Goal: Task Accomplishment & Management: Use online tool/utility

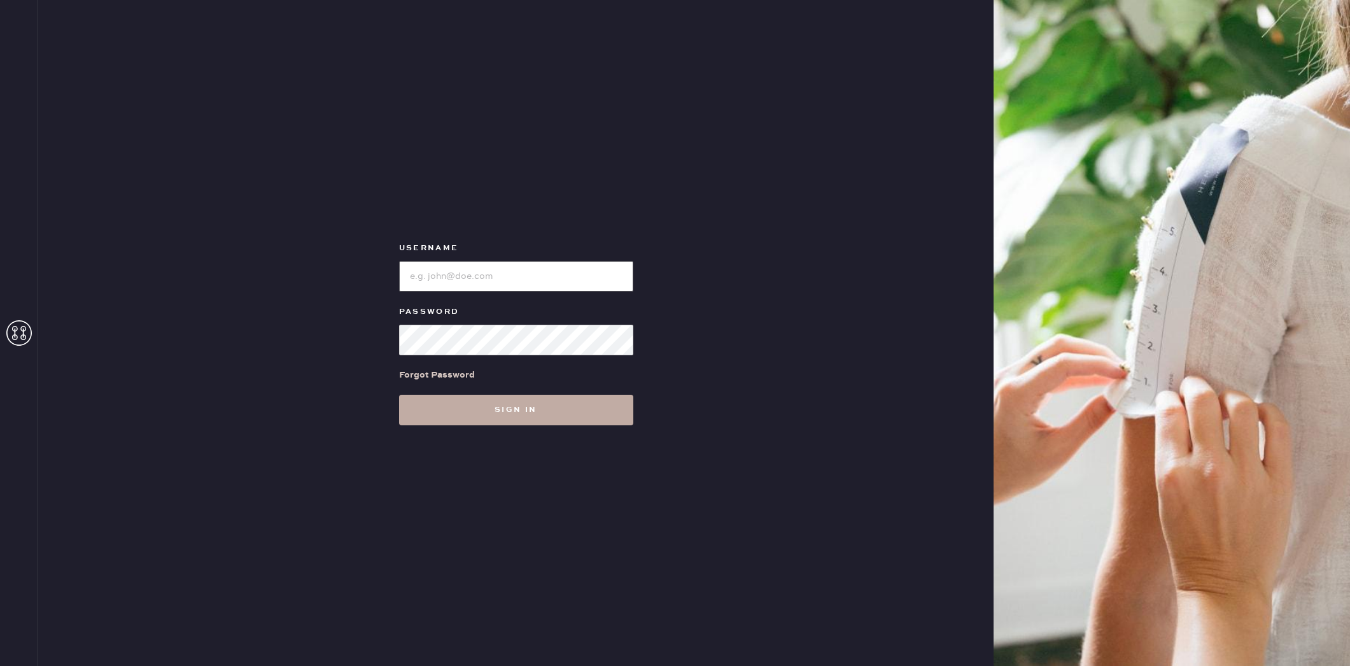
type input "reformationplatform"
click at [526, 416] on button "Sign in" at bounding box center [516, 410] width 234 height 31
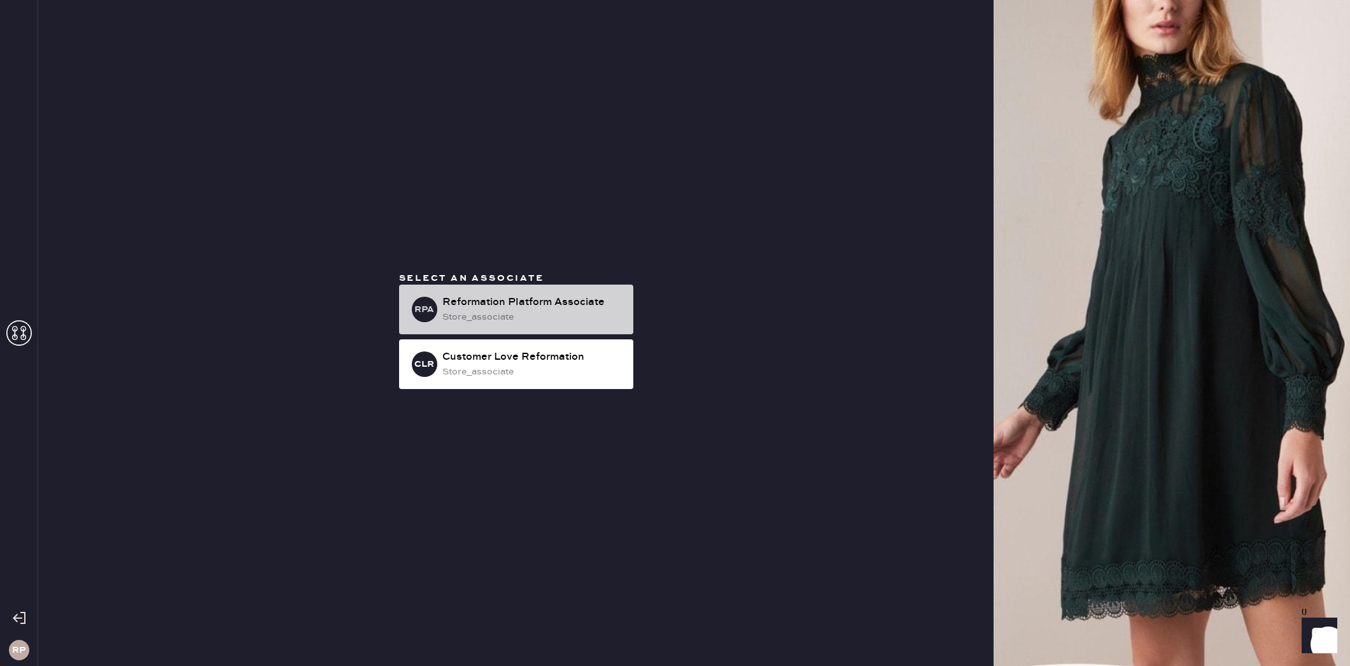
click at [486, 311] on div "store_associate" at bounding box center [532, 317] width 181 height 14
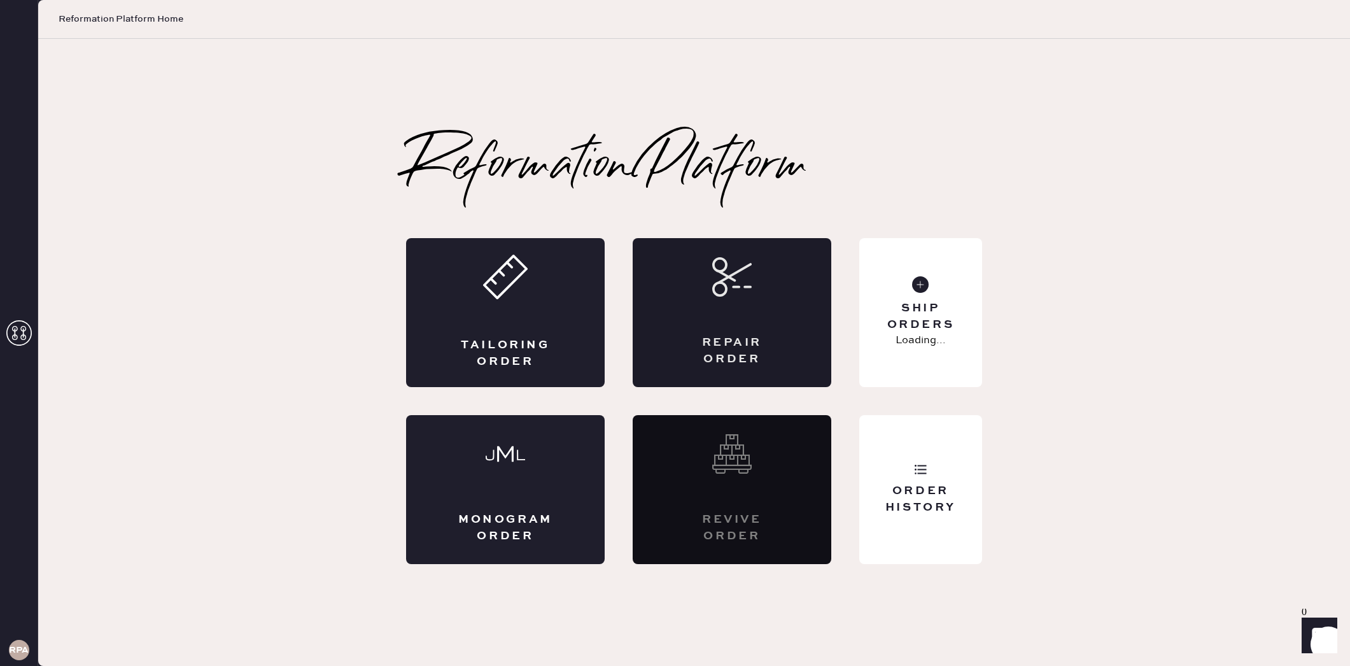
click at [751, 328] on div "Repair Order" at bounding box center [732, 312] width 199 height 149
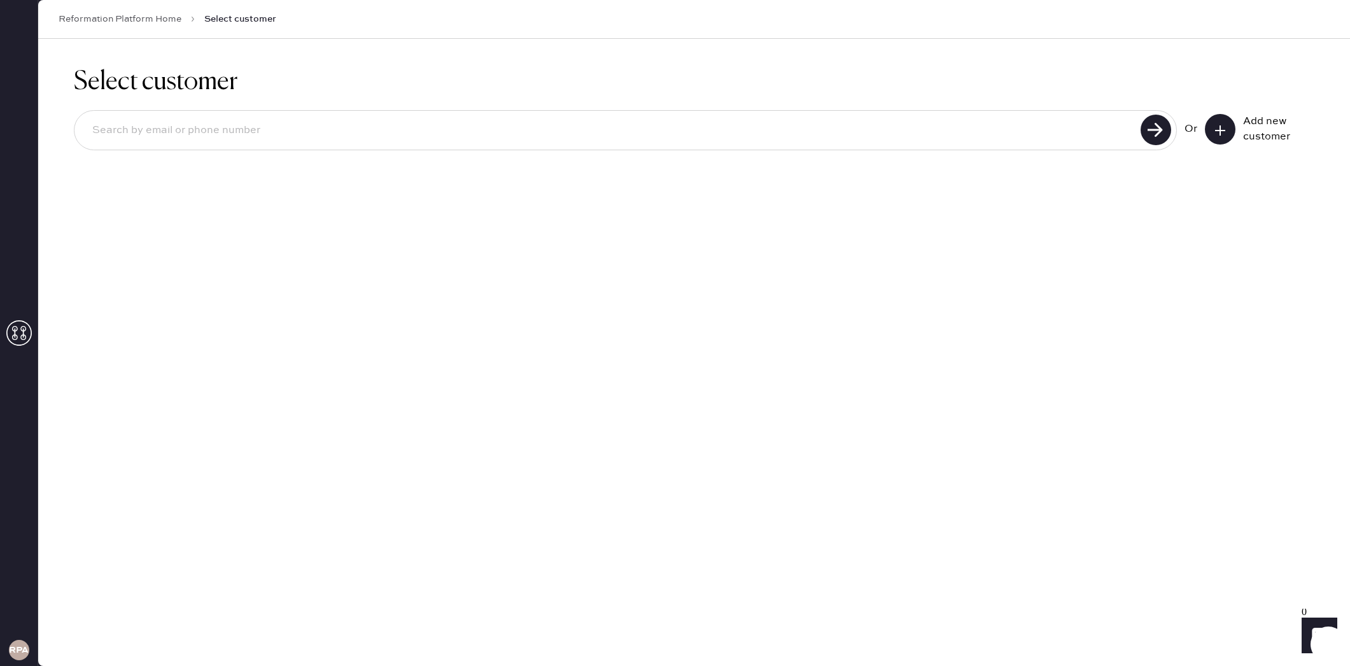
click at [983, 125] on input at bounding box center [609, 130] width 1055 height 29
drag, startPoint x: 976, startPoint y: 132, endPoint x: 332, endPoint y: 82, distance: 646.2
click at [332, 82] on div "Select customer 6024993787 Unable to find user, try again or add new user Or Ad…" at bounding box center [694, 135] width 1312 height 192
click at [1154, 125] on use at bounding box center [1156, 130] width 31 height 31
drag, startPoint x: 129, startPoint y: 132, endPoint x: 173, endPoint y: 136, distance: 44.1
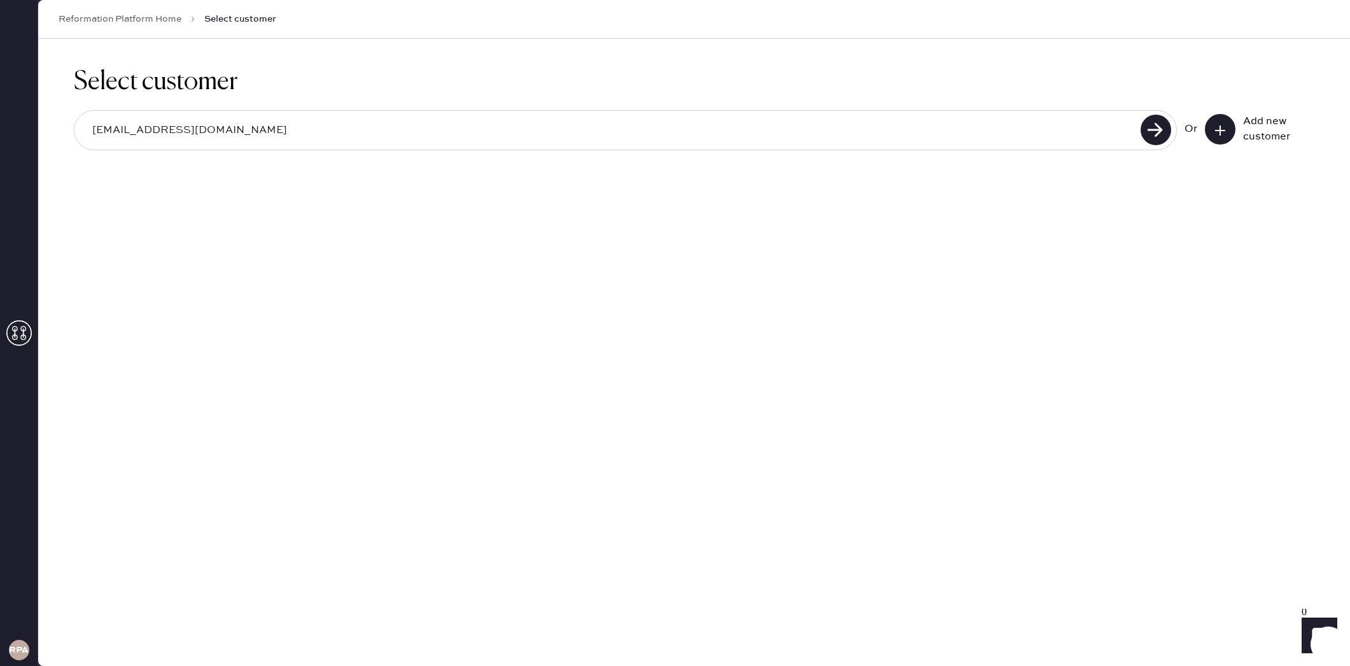
click at [129, 132] on input "[EMAIL_ADDRESS][DOMAIN_NAME]" at bounding box center [609, 130] width 1055 height 29
type input "[EMAIL_ADDRESS][PERSON_NAME][DOMAIN_NAME]"
click at [1148, 134] on use at bounding box center [1156, 130] width 31 height 31
click at [1232, 129] on button at bounding box center [1220, 129] width 31 height 31
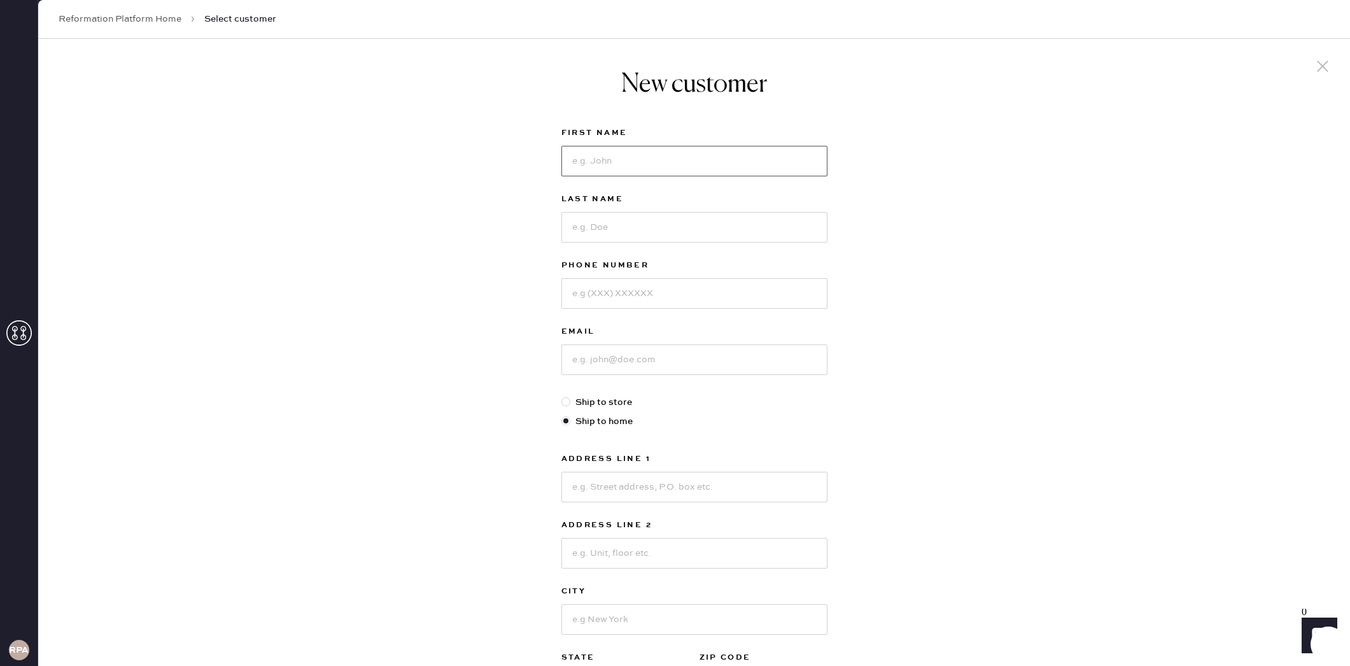
click at [692, 167] on input at bounding box center [694, 161] width 266 height 31
type input "Kyndall"
click at [739, 235] on input at bounding box center [694, 227] width 266 height 31
type input "[PERSON_NAME]"
click at [725, 285] on input at bounding box center [694, 293] width 266 height 31
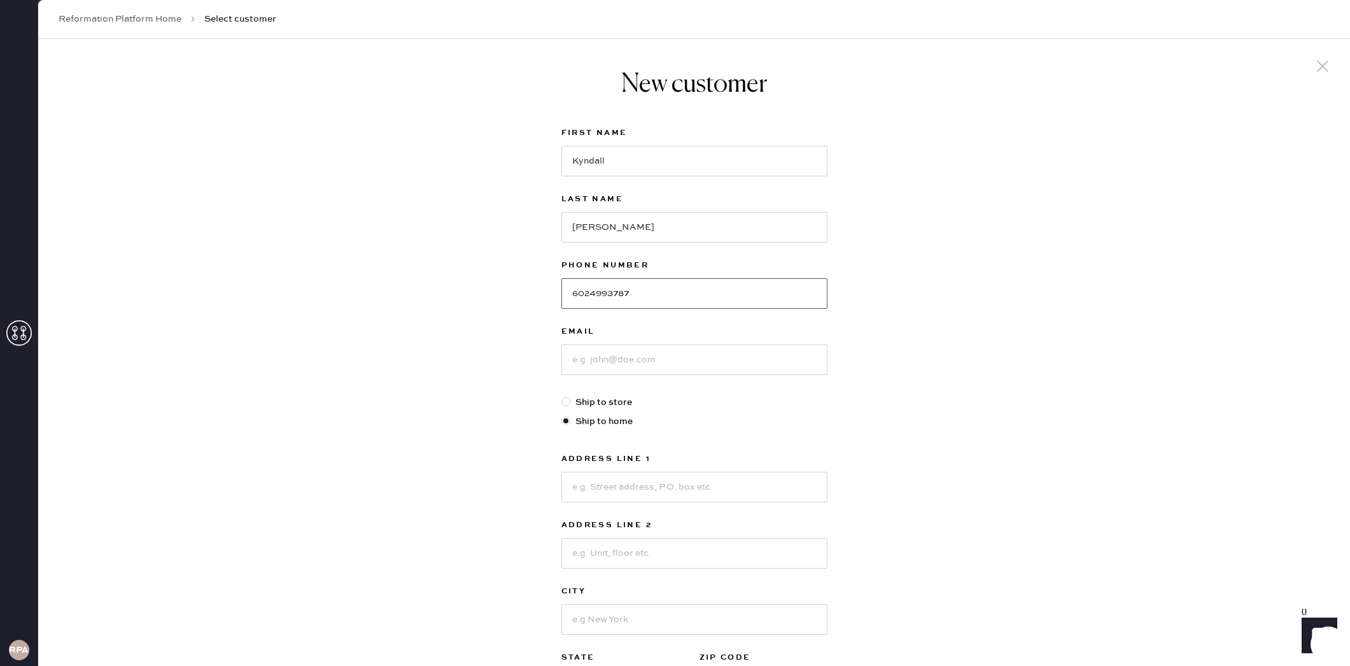
type input "6024993787"
click at [757, 359] on input at bounding box center [694, 359] width 266 height 31
type input "[EMAIL_ADDRESS][PERSON_NAME][DOMAIN_NAME]"
click at [742, 482] on input at bounding box center [694, 487] width 266 height 31
type input "[STREET_ADDRESS][PERSON_NAME]"
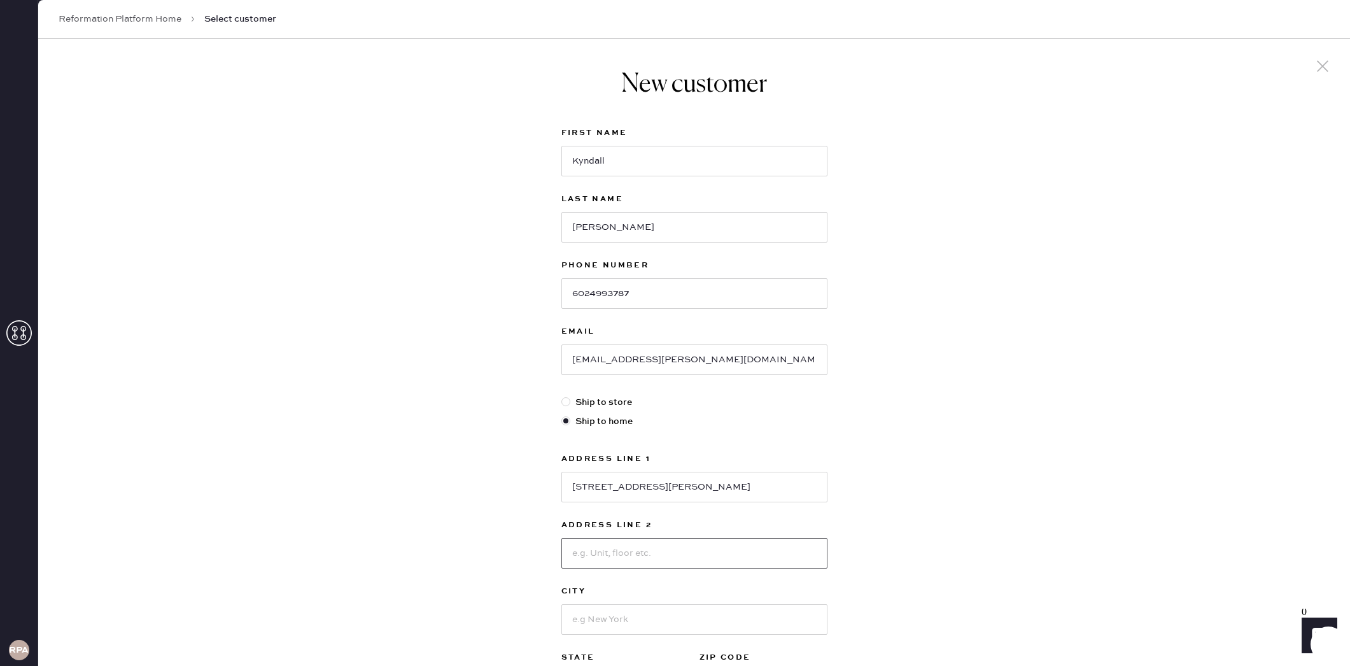
click at [711, 542] on input at bounding box center [694, 553] width 266 height 31
type input "Apt 2"
click at [680, 614] on input at bounding box center [694, 619] width 266 height 31
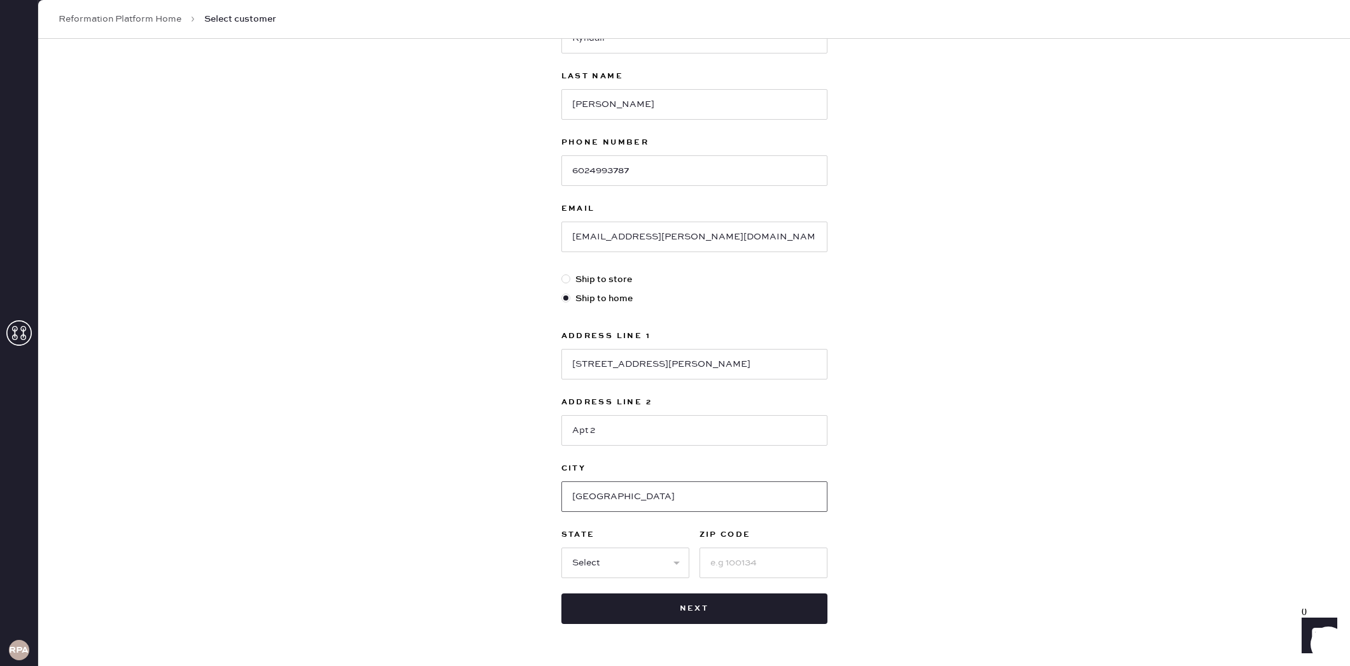
scroll to position [139, 0]
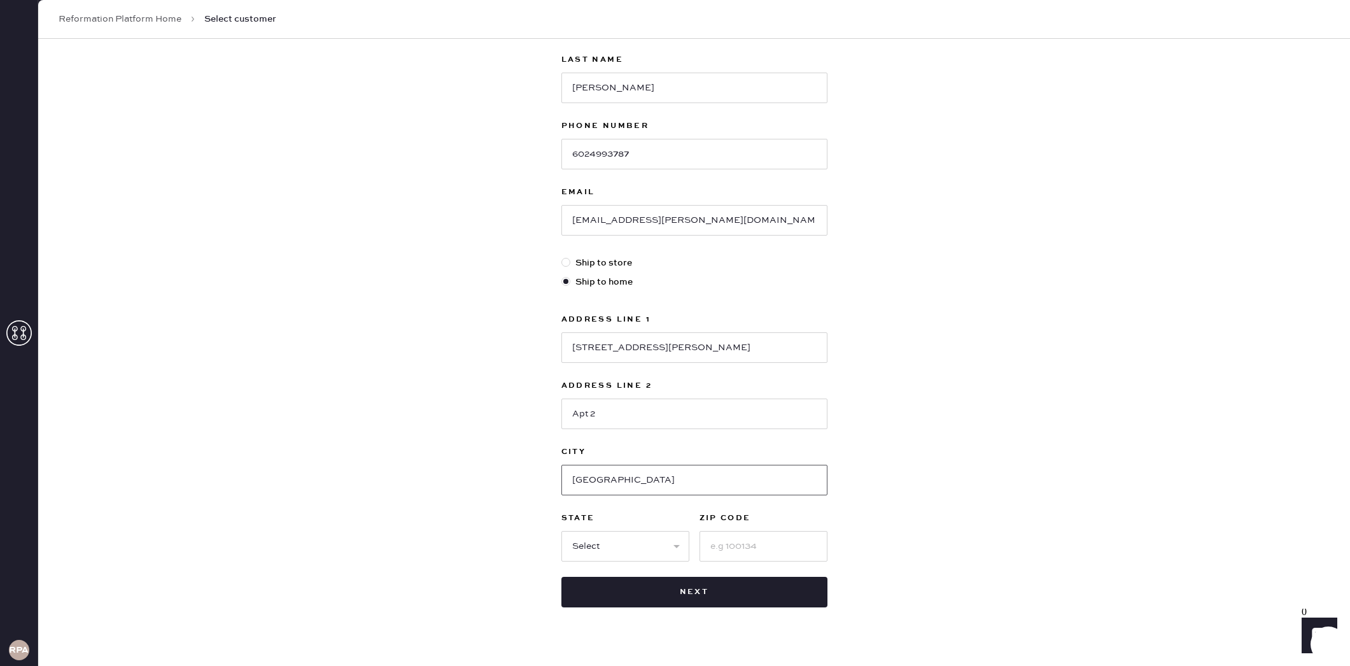
type input "[GEOGRAPHIC_DATA]"
click at [754, 551] on input at bounding box center [764, 546] width 128 height 31
type input "90278"
click at [656, 554] on select "Select AK AL AR AZ CA CO CT [GEOGRAPHIC_DATA] DE FL [GEOGRAPHIC_DATA] HI [GEOGR…" at bounding box center [625, 546] width 128 height 31
select select "CA"
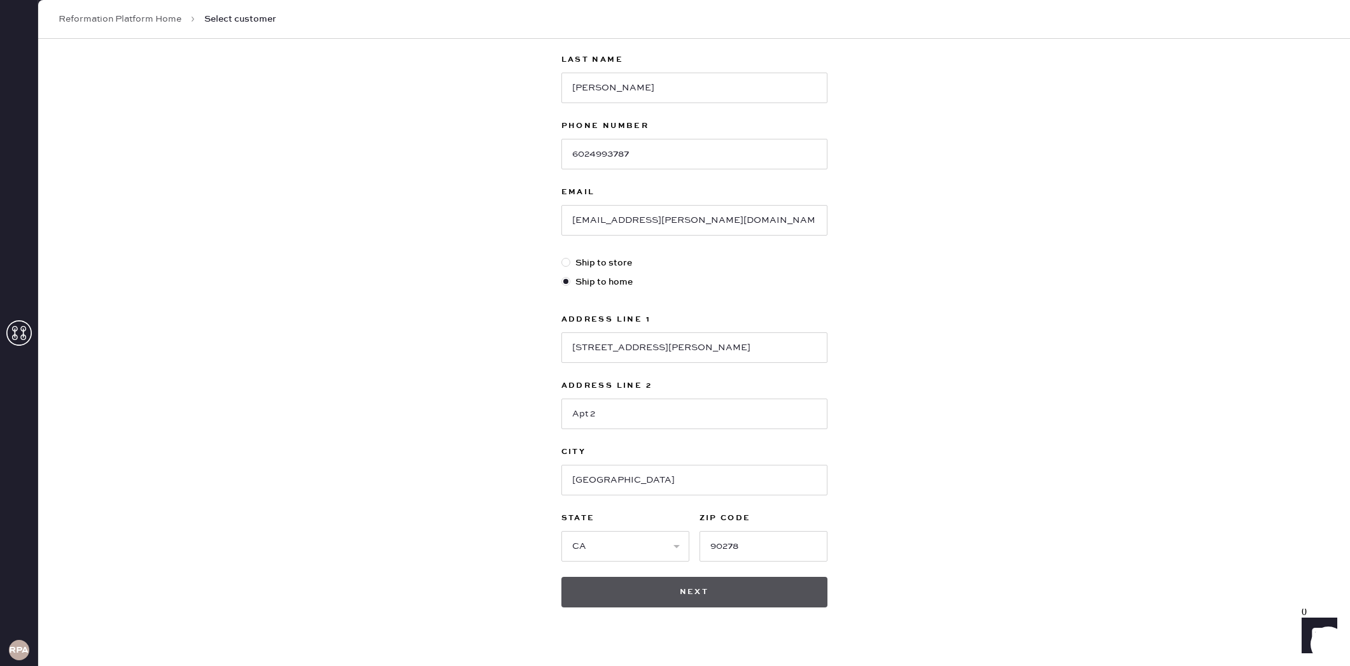
click at [775, 591] on button "Next" at bounding box center [694, 592] width 266 height 31
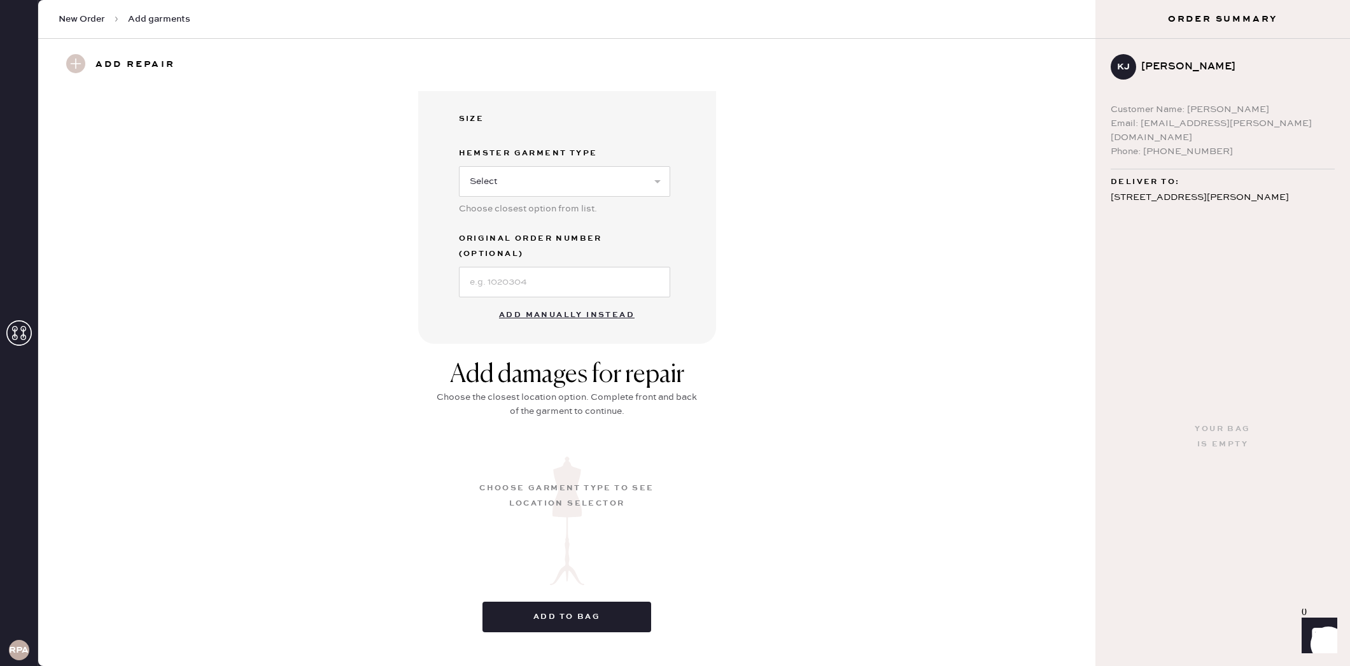
scroll to position [266, 0]
drag, startPoint x: 566, startPoint y: 373, endPoint x: 570, endPoint y: 367, distance: 7.8
click at [566, 373] on div "Add damages for repair" at bounding box center [567, 377] width 267 height 31
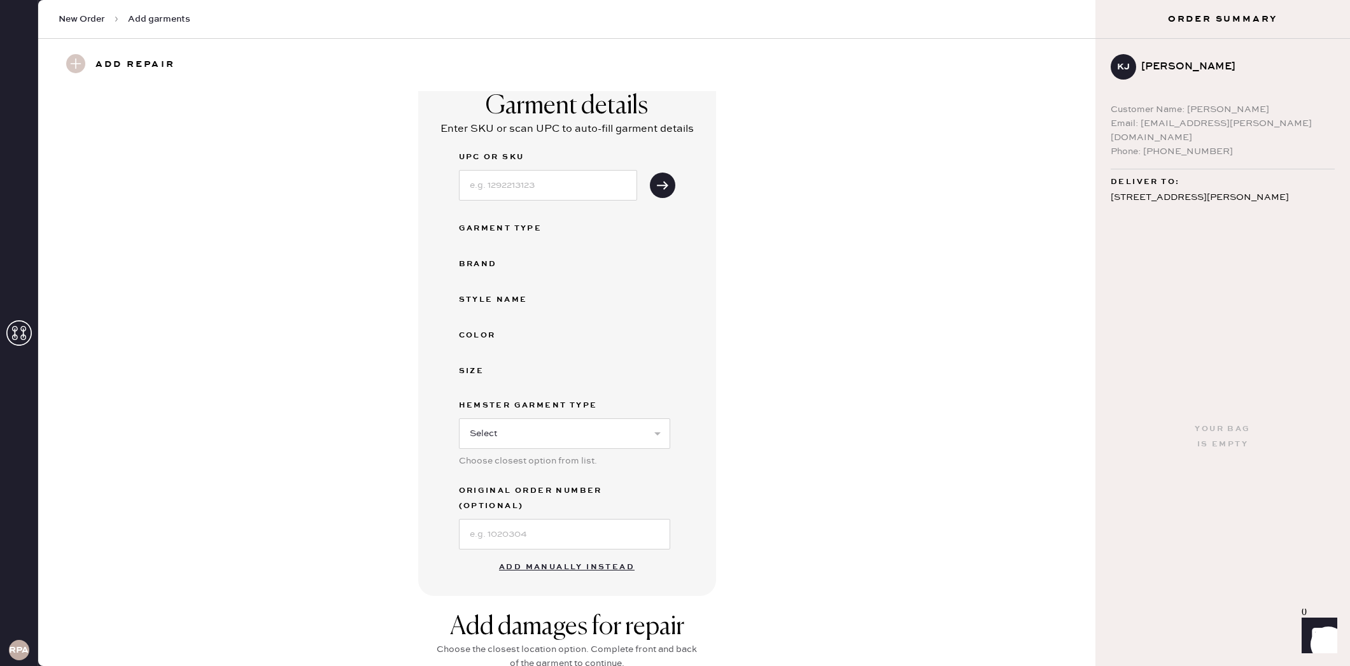
scroll to position [0, 0]
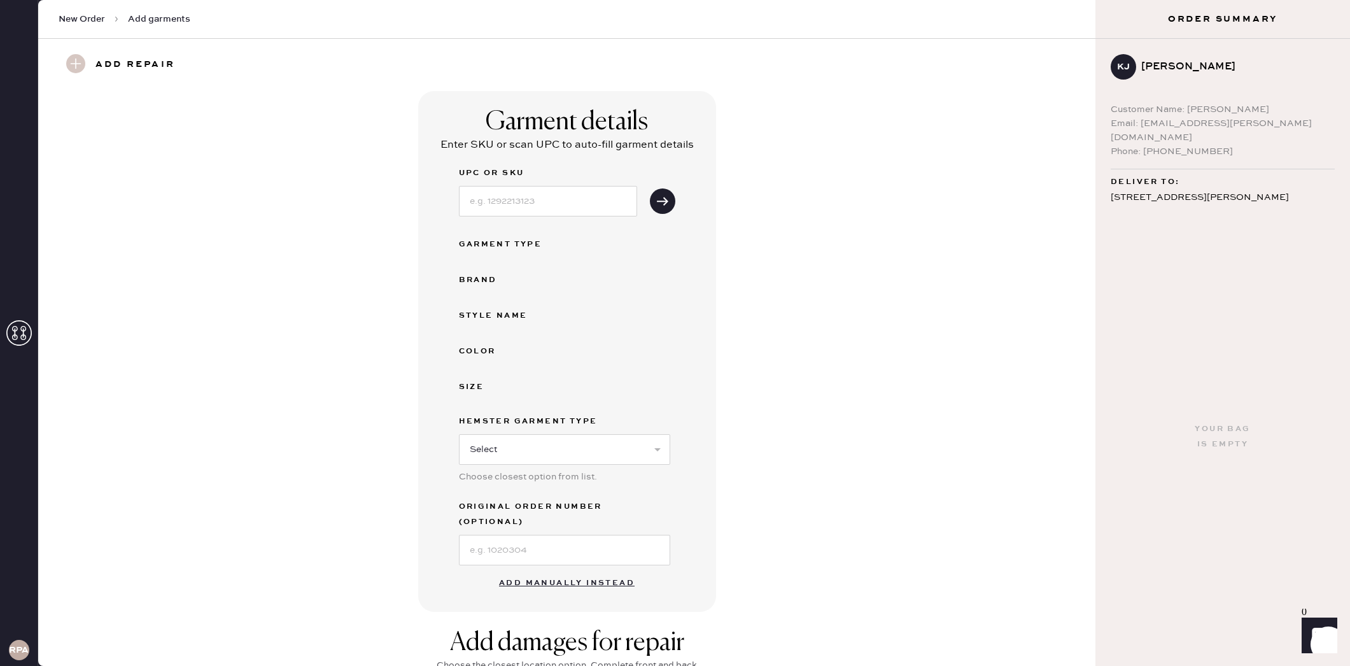
click at [565, 570] on button "Add manually instead" at bounding box center [566, 582] width 151 height 25
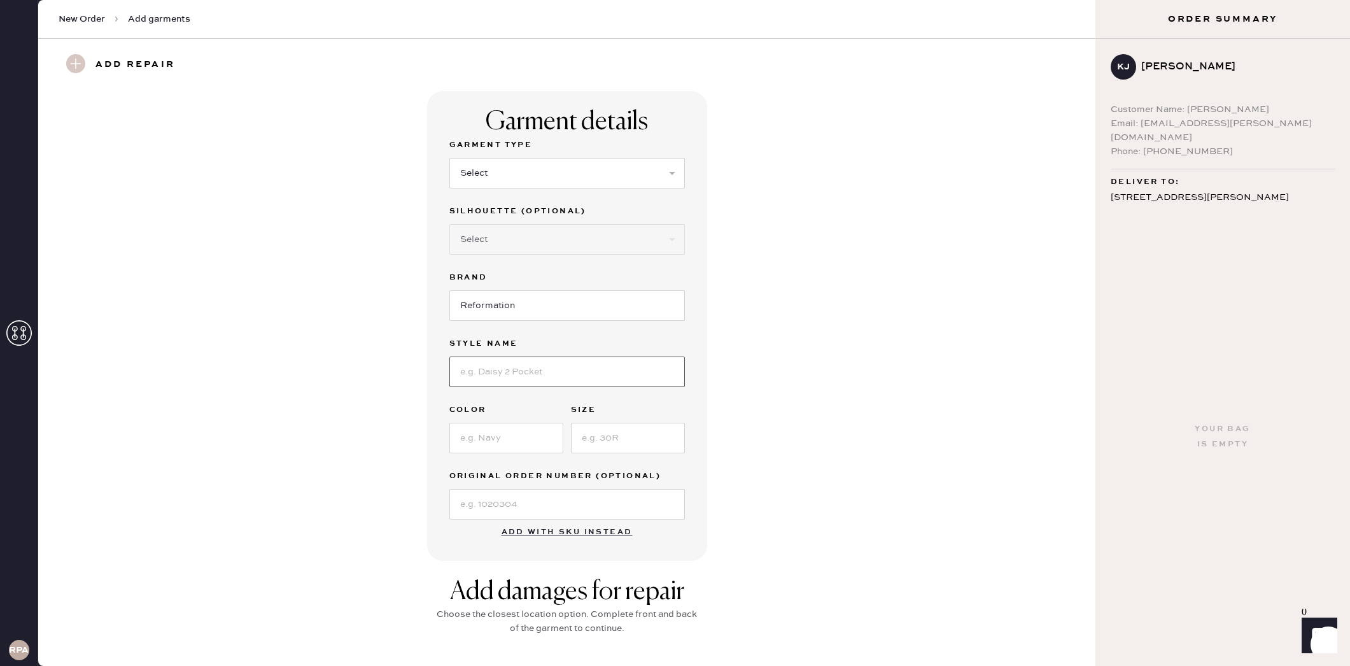
click at [563, 370] on input at bounding box center [567, 372] width 236 height 31
type input "I"
type input "Linen Top"
click at [550, 435] on input at bounding box center [506, 438] width 114 height 31
type input "Oatmeal"
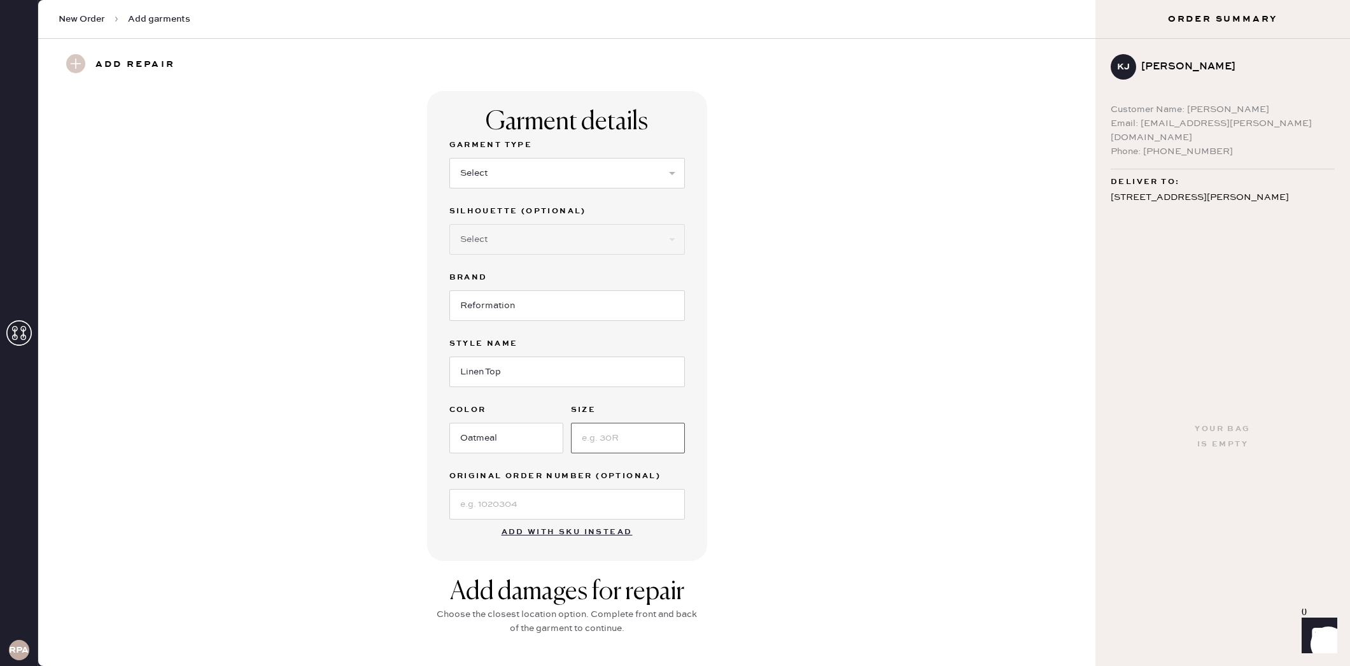
click at [640, 441] on input at bounding box center [628, 438] width 114 height 31
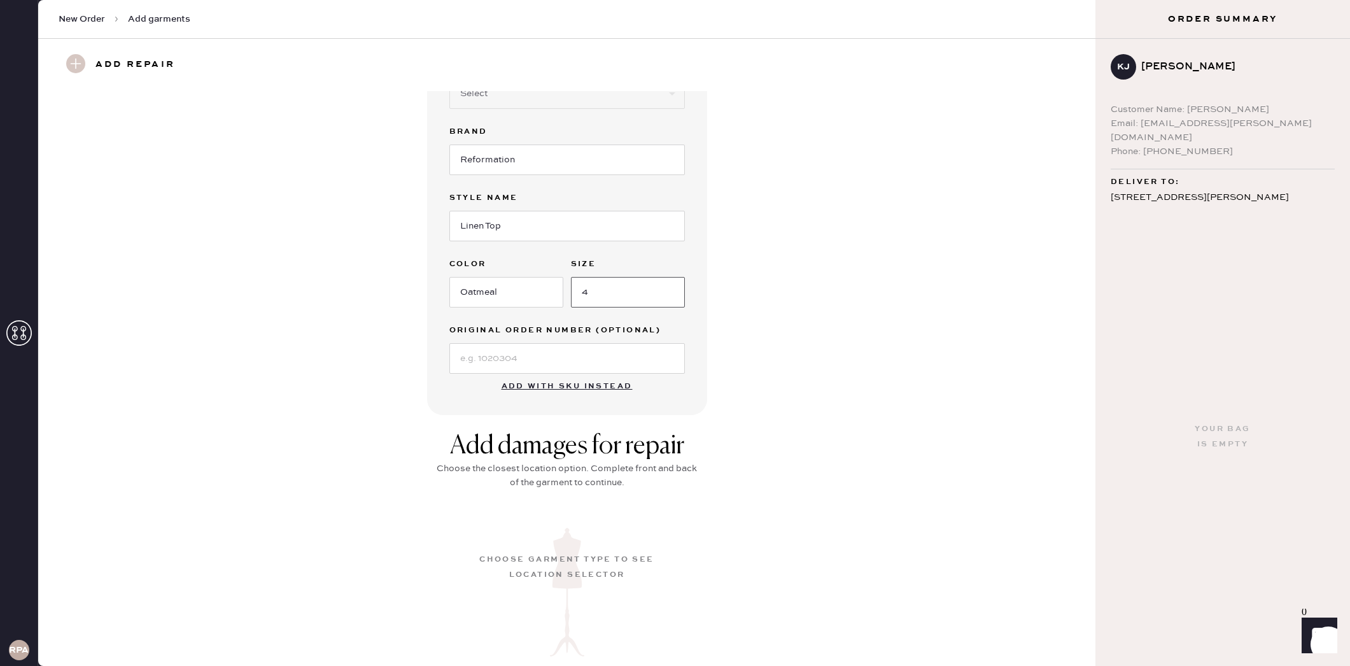
scroll to position [239, 0]
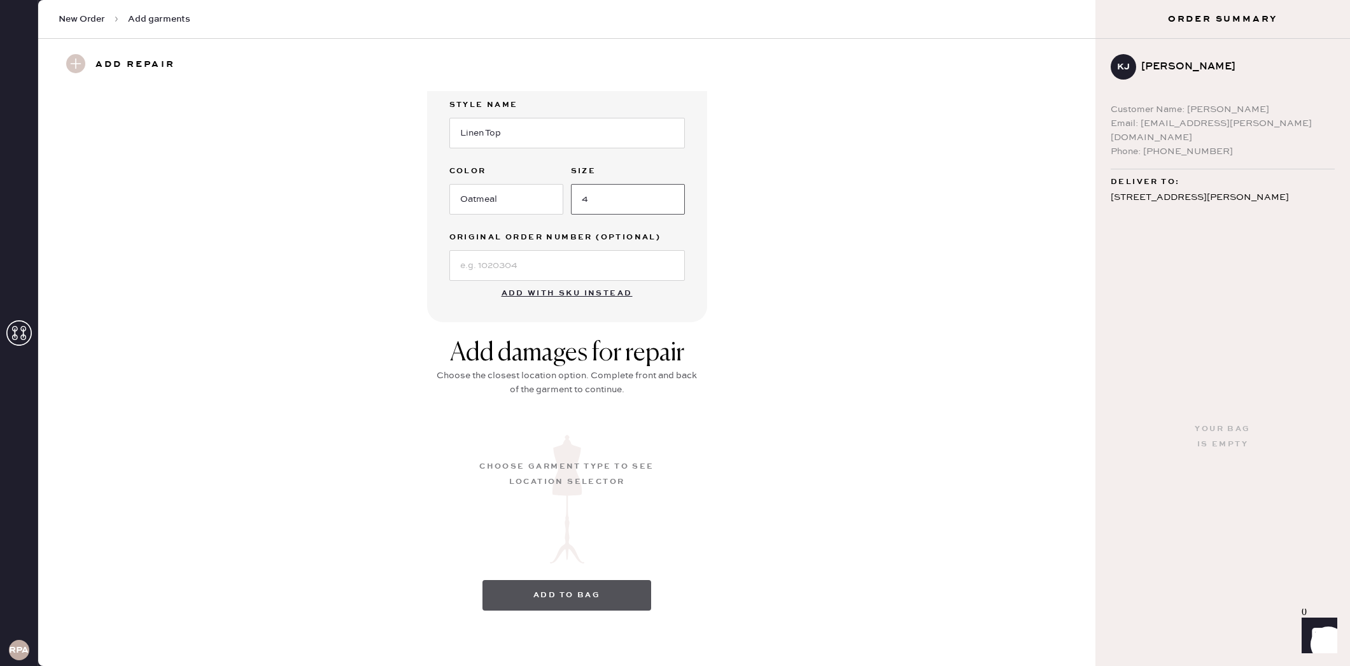
type input "4"
click at [615, 586] on button "Add to bag" at bounding box center [567, 595] width 169 height 31
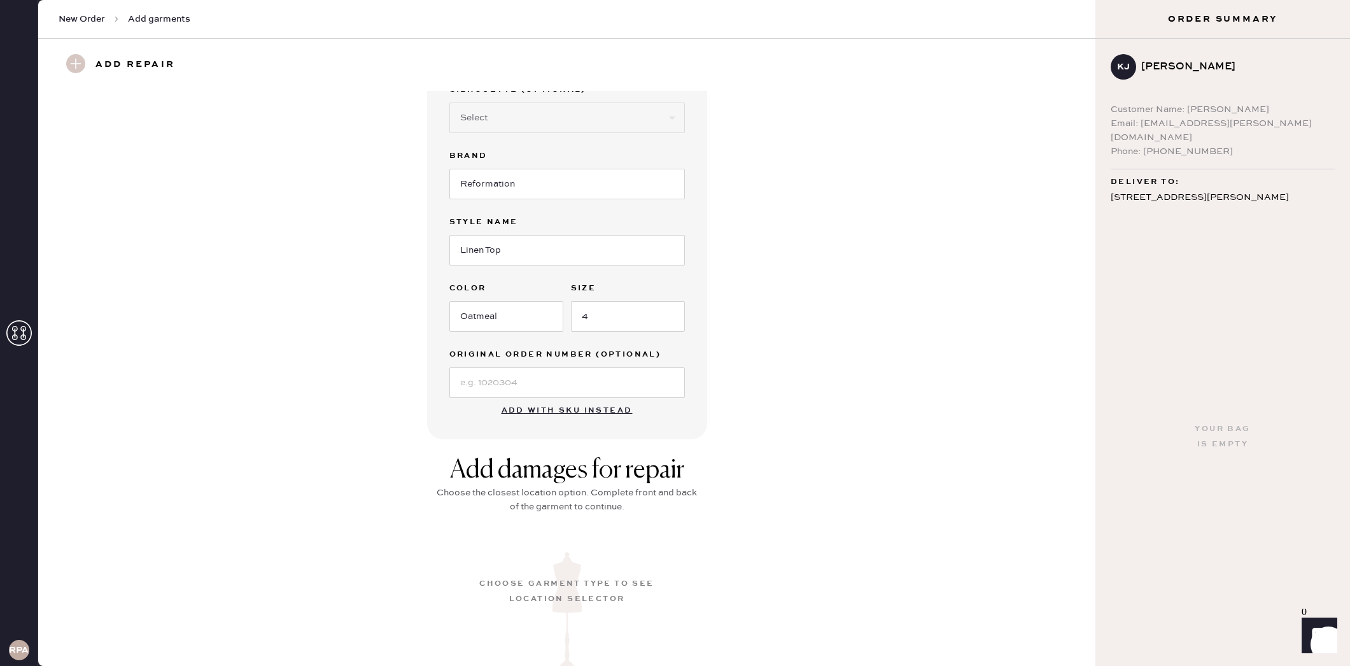
scroll to position [213, 0]
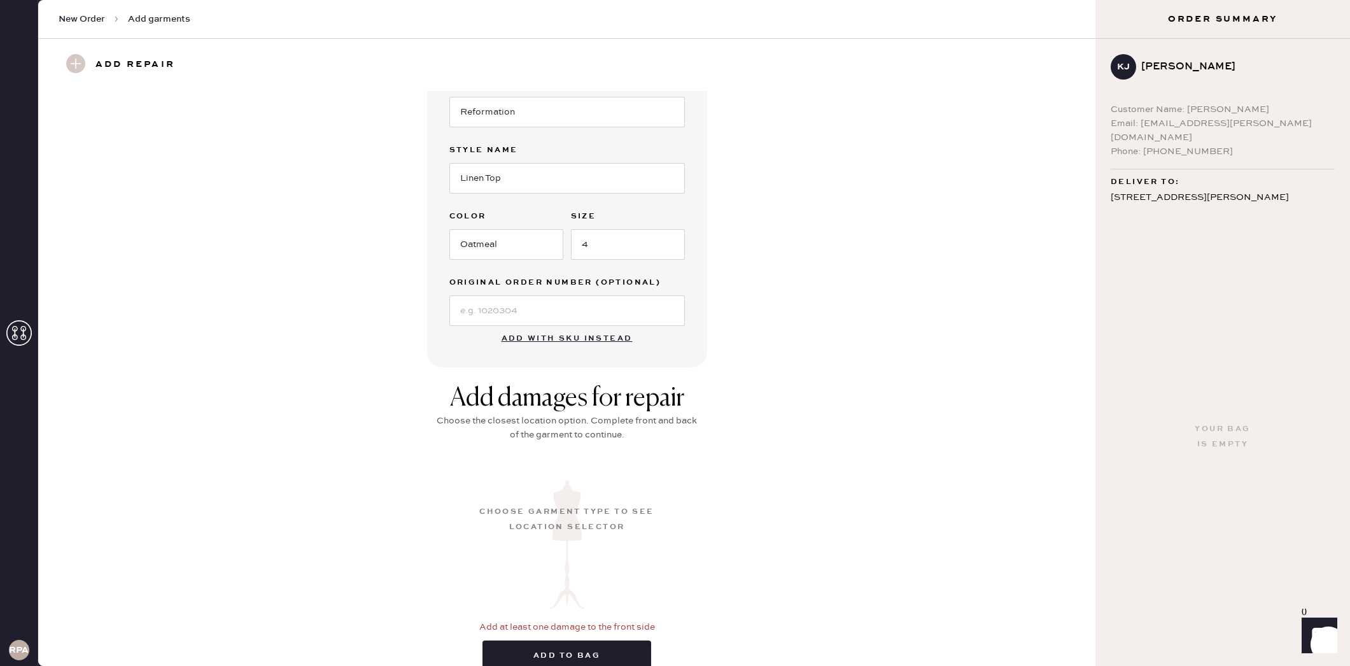
click at [582, 525] on div "Choose garment type to see location selector" at bounding box center [567, 519] width 178 height 31
click at [554, 518] on div "Choose garment type to see location selector" at bounding box center [567, 519] width 178 height 31
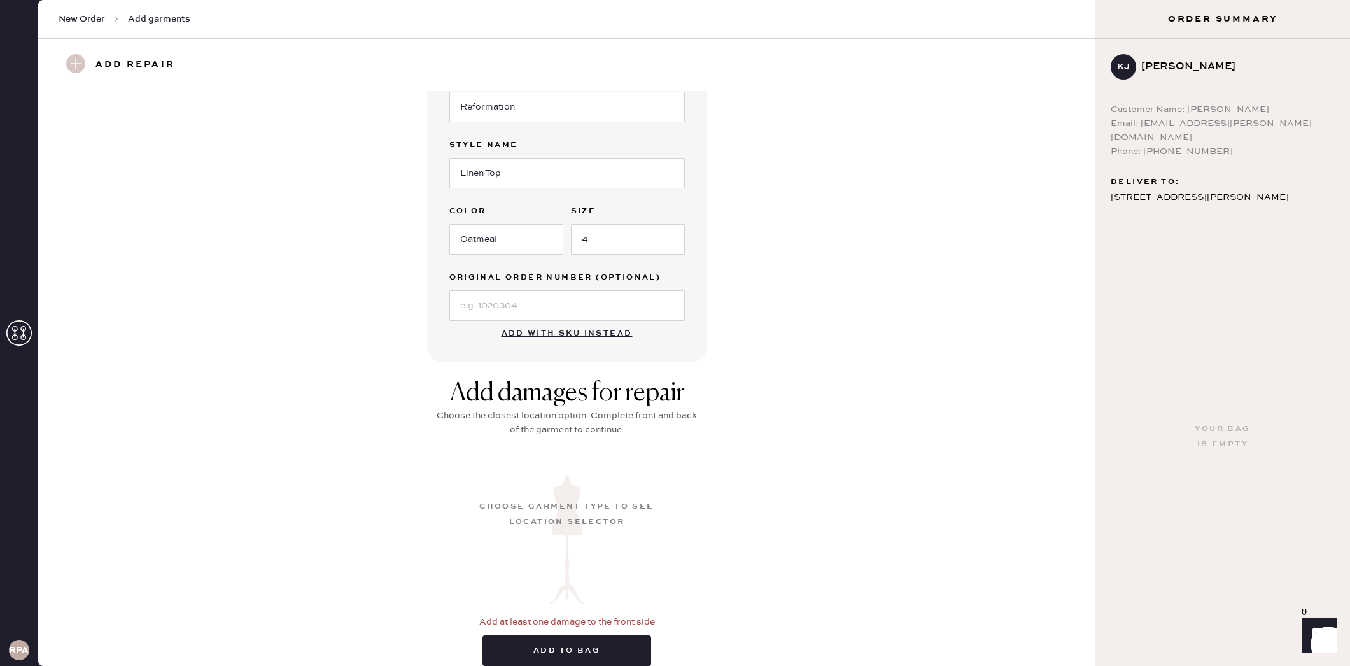
click at [536, 513] on div "Choose garment type to see location selector" at bounding box center [567, 514] width 178 height 31
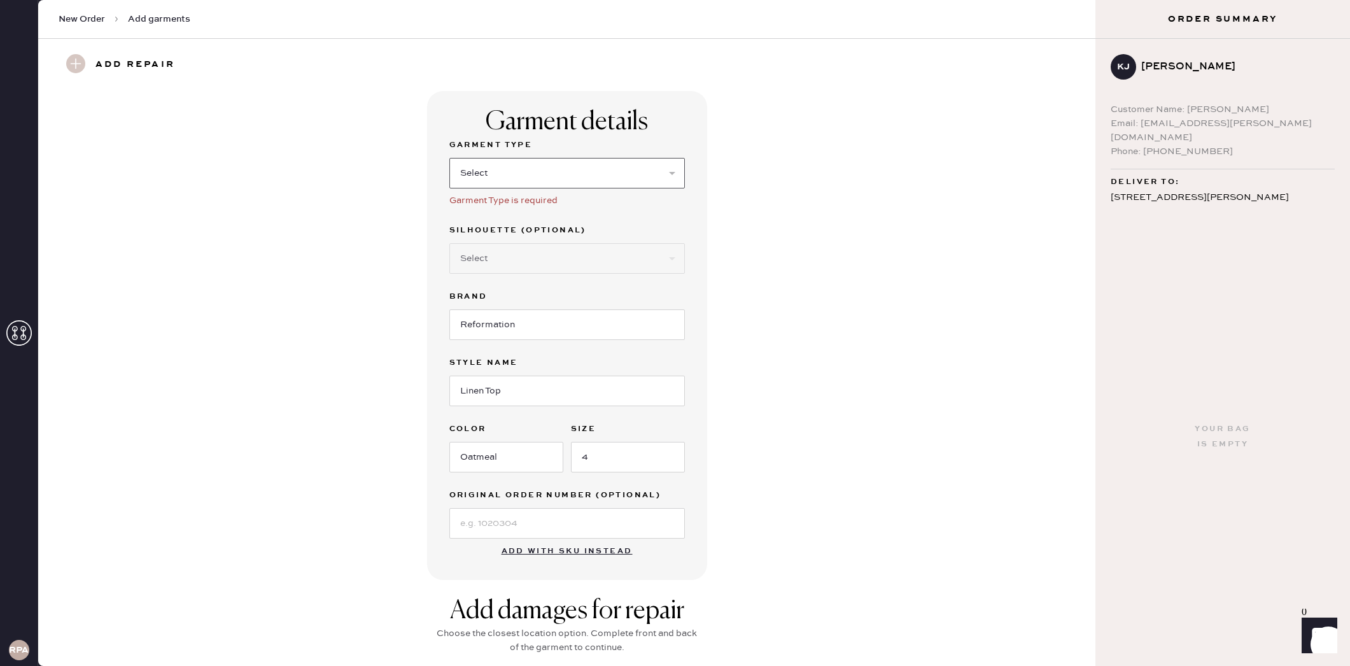
click at [531, 162] on select "Select Basic Skirt Jeans Leggings Pants Shorts Basic Sleeved Dress Basic Sleeve…" at bounding box center [567, 173] width 236 height 31
select select "6"
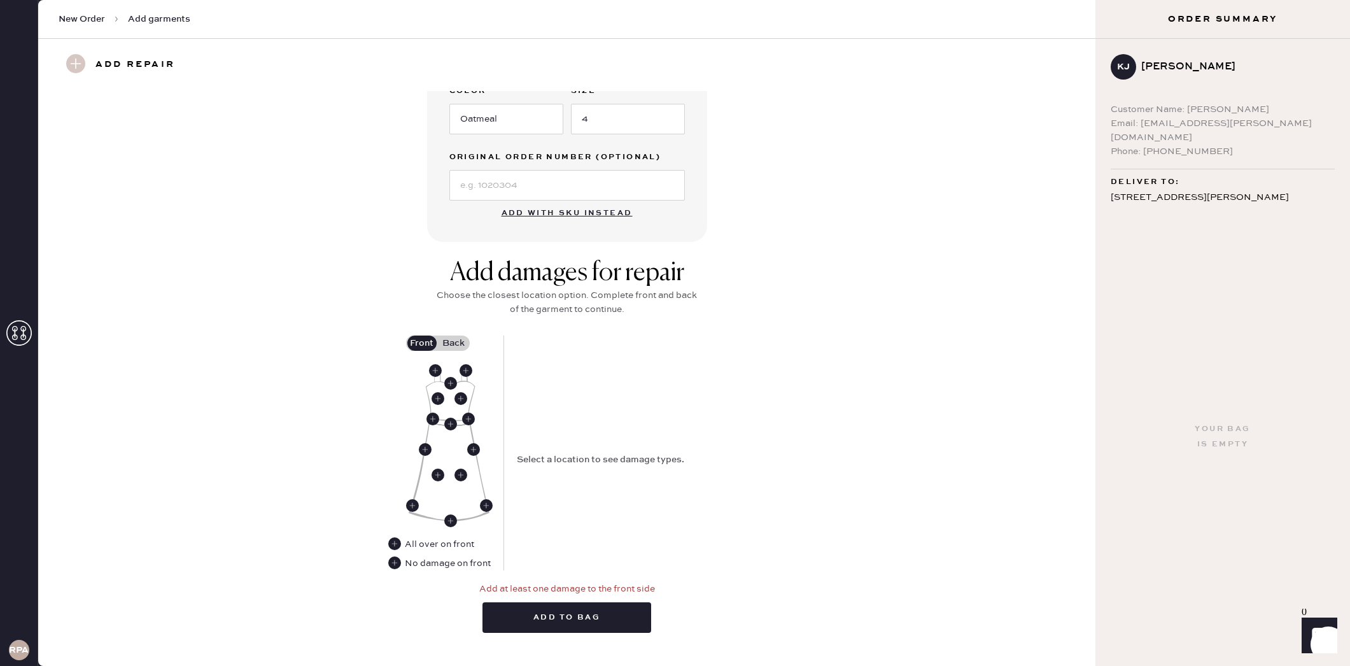
scroll to position [360, 0]
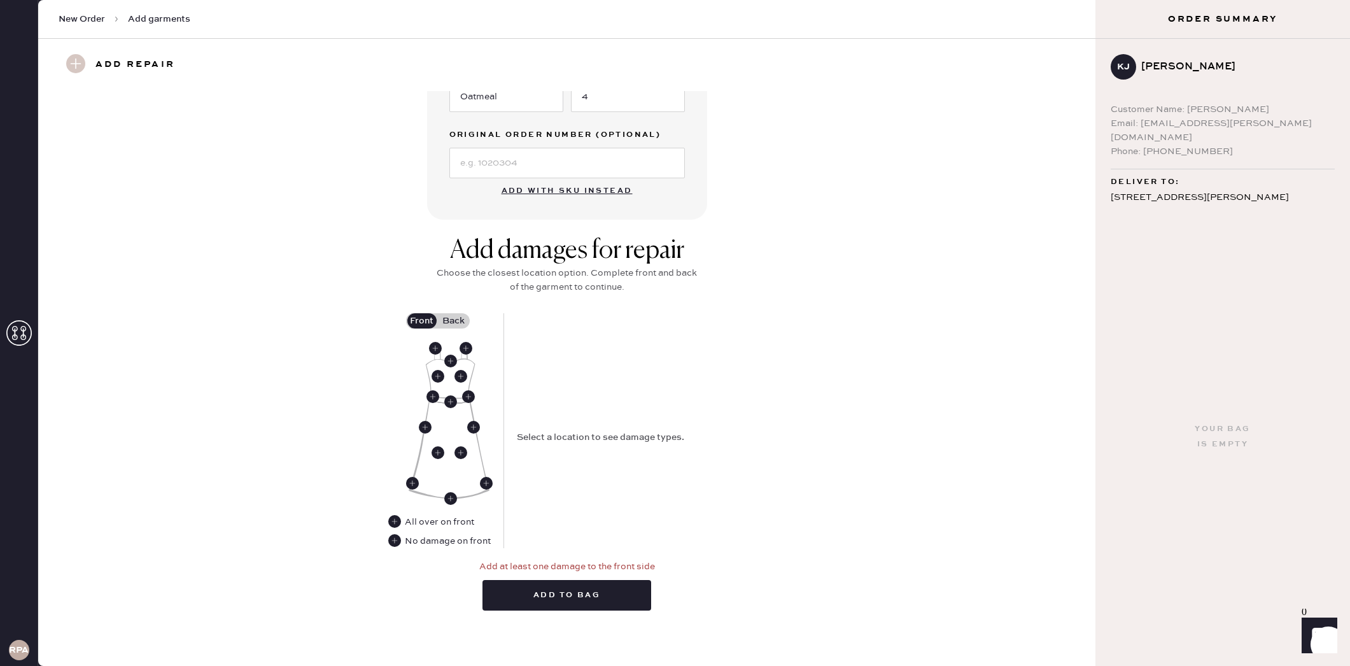
click at [448, 322] on label "Back" at bounding box center [454, 320] width 32 height 15
click at [454, 321] on input "Back" at bounding box center [454, 321] width 0 height 0
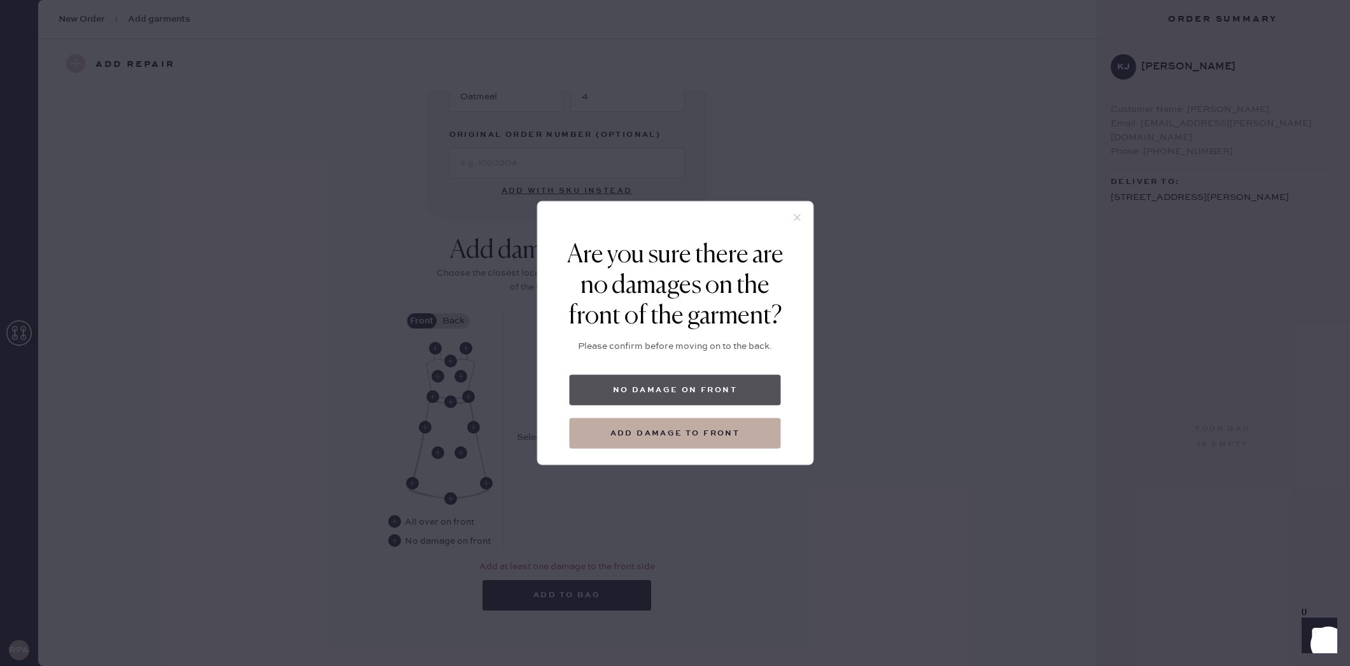
click at [667, 393] on button "No damage on front" at bounding box center [675, 390] width 211 height 31
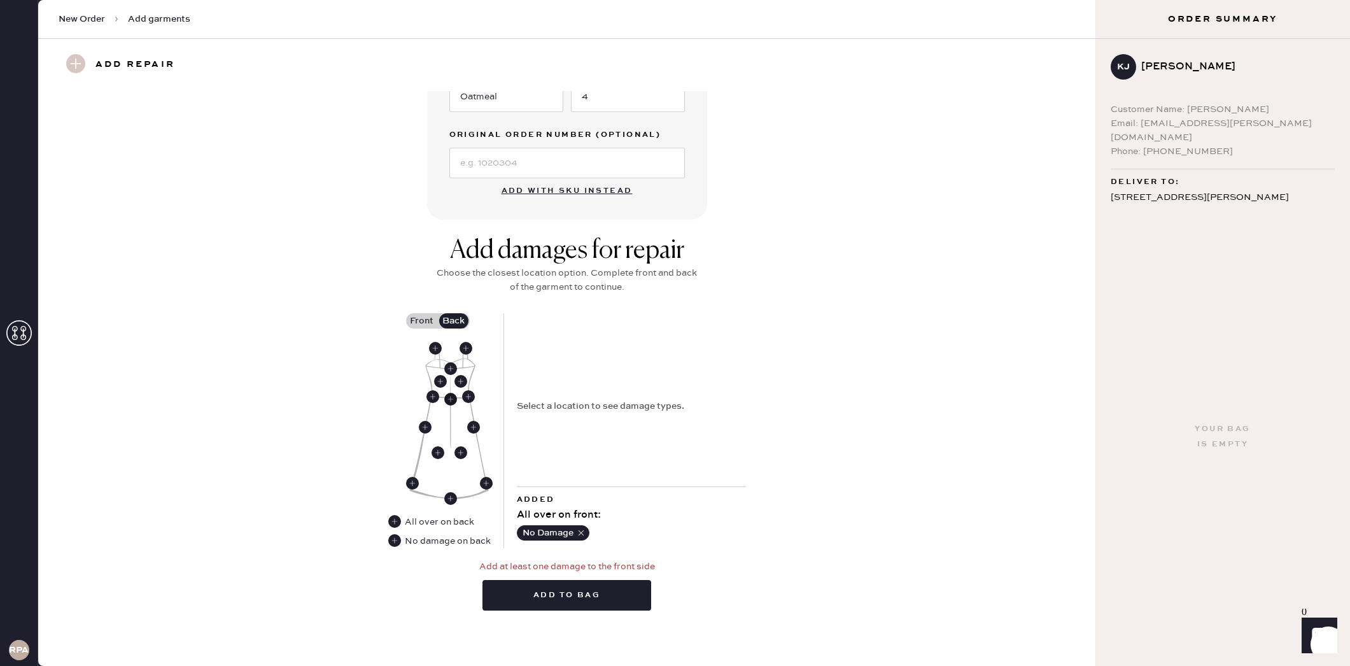
click at [452, 399] on use at bounding box center [450, 399] width 13 height 13
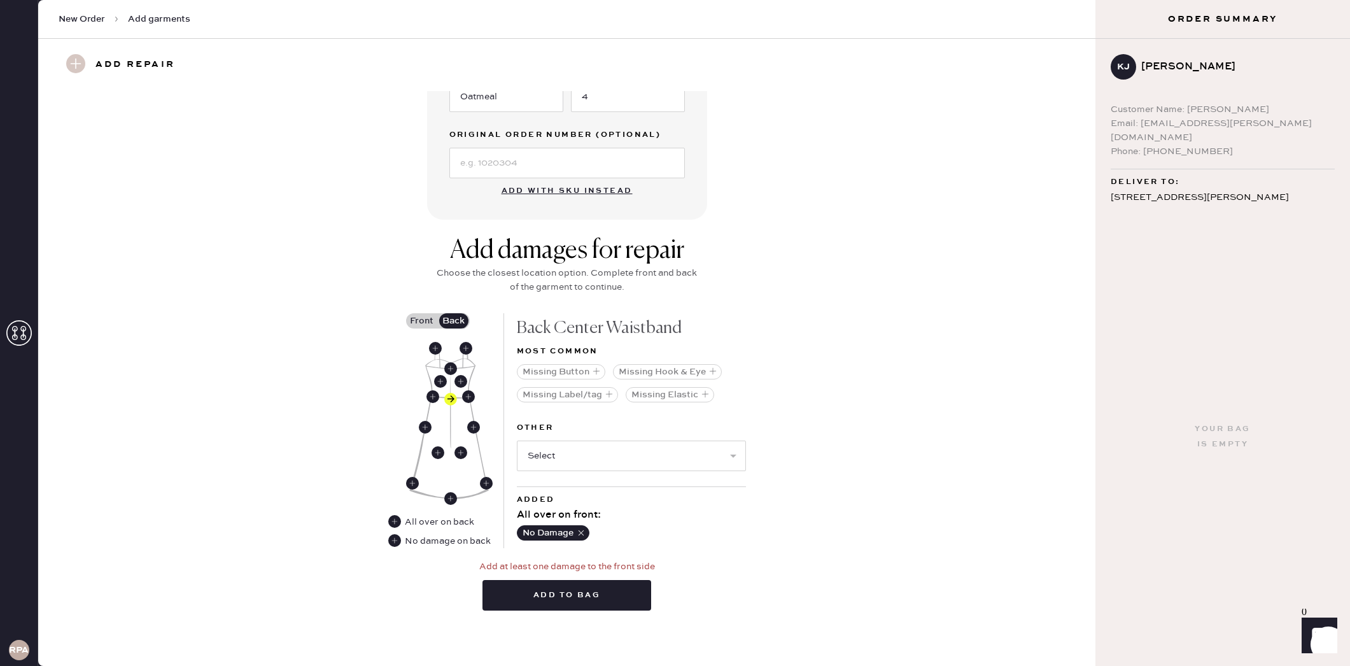
click at [641, 455] on select "Select Broken / Ripped Hem Broken Beads Broken Belt Loop Broken Button Broken C…" at bounding box center [631, 456] width 229 height 31
select select "1657"
select select
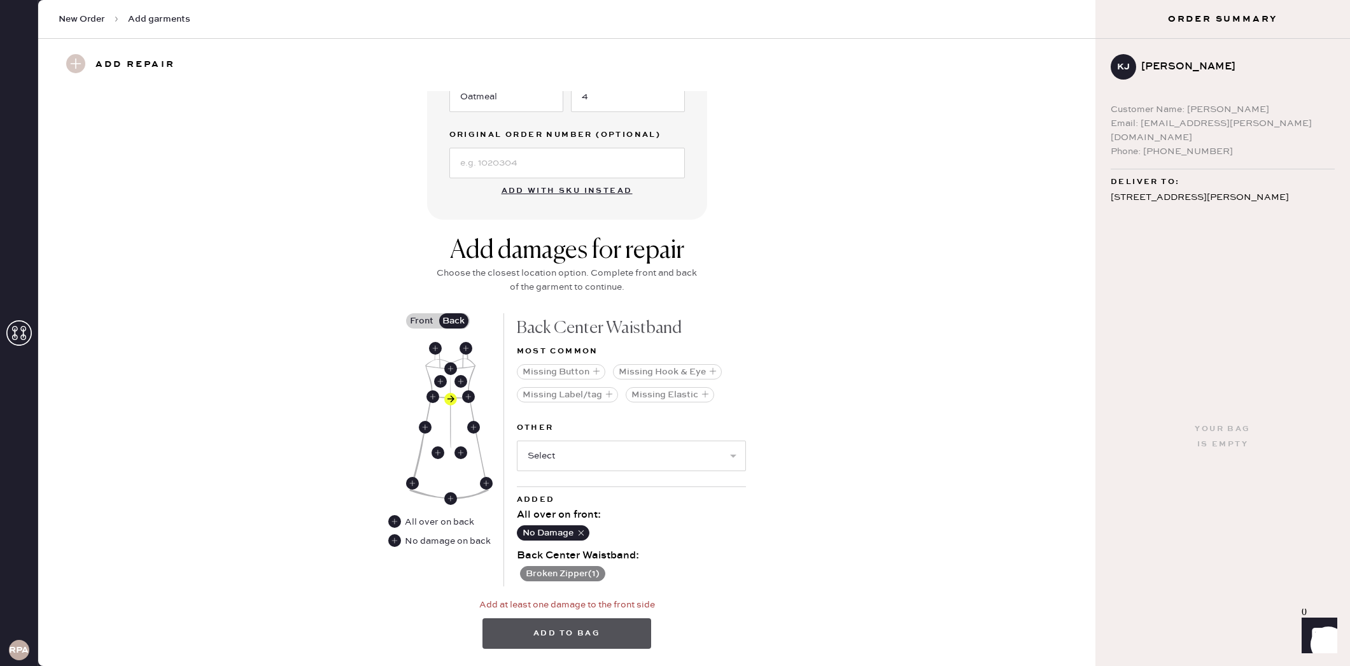
click at [577, 632] on button "Add to bag" at bounding box center [567, 633] width 169 height 31
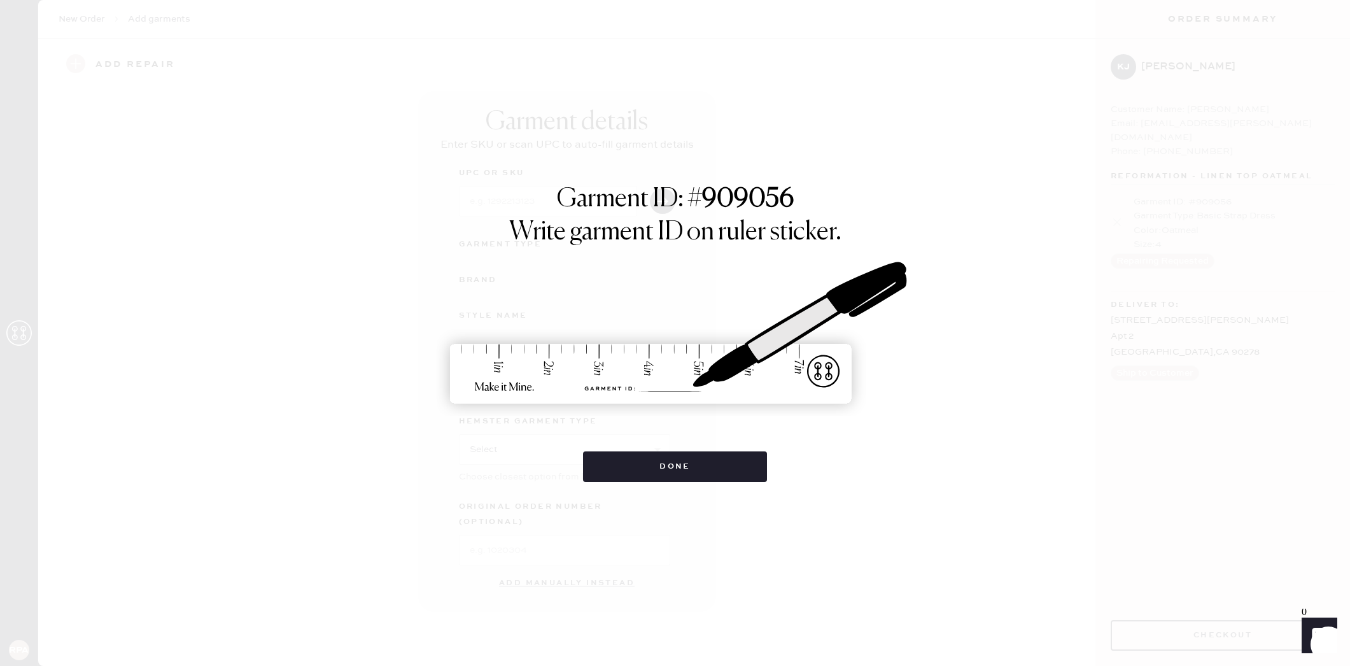
scroll to position [0, 0]
click at [653, 457] on button "Done" at bounding box center [675, 466] width 184 height 31
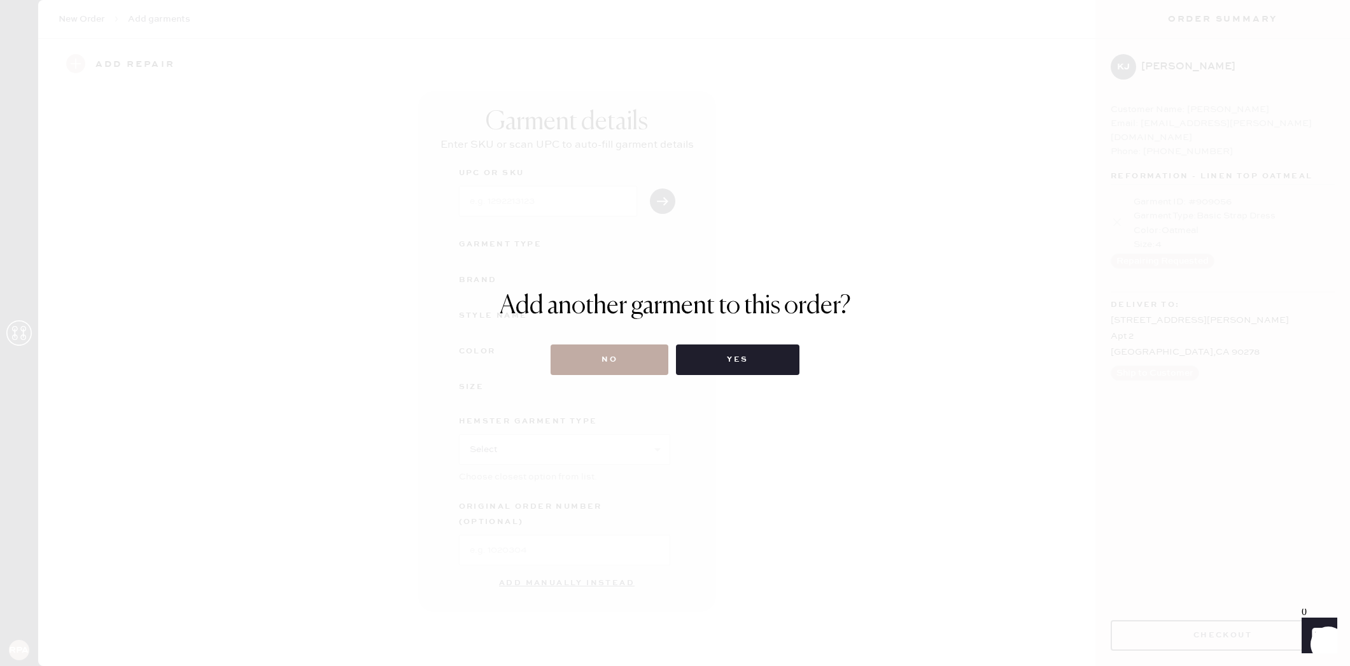
click at [609, 365] on button "No" at bounding box center [610, 359] width 118 height 31
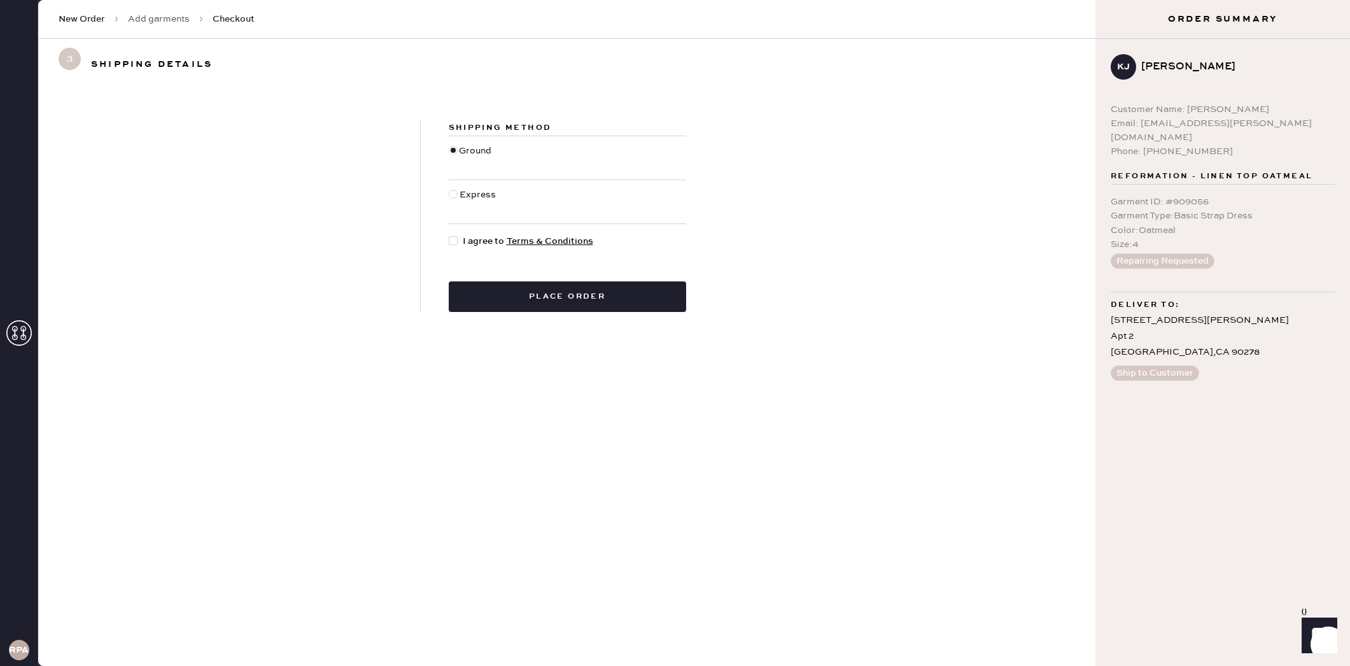
drag, startPoint x: 449, startPoint y: 230, endPoint x: 452, endPoint y: 238, distance: 8.7
click at [450, 230] on div "Shipping Method Ground Express I agree to Terms & Conditions Place order" at bounding box center [567, 216] width 293 height 192
click at [452, 238] on div at bounding box center [453, 240] width 9 height 9
click at [449, 235] on input "I agree to Terms & Conditions" at bounding box center [449, 234] width 1 height 1
checkbox input "true"
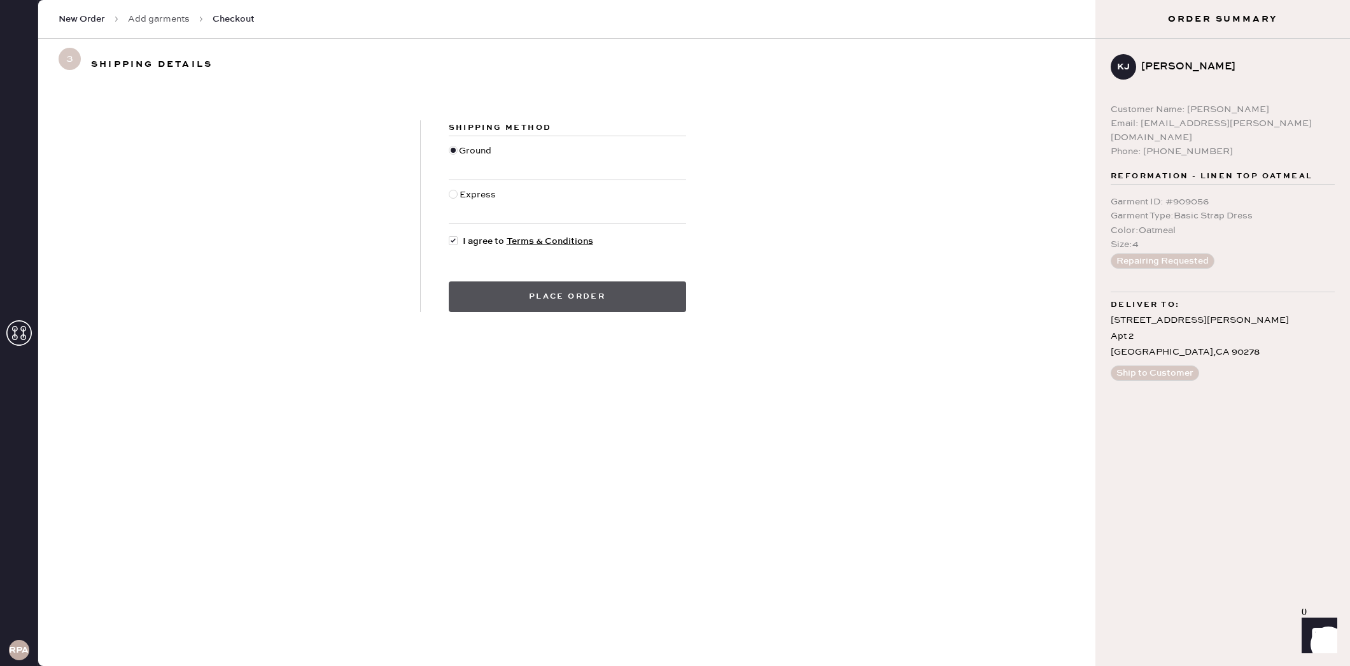
click at [524, 301] on button "Place order" at bounding box center [567, 296] width 237 height 31
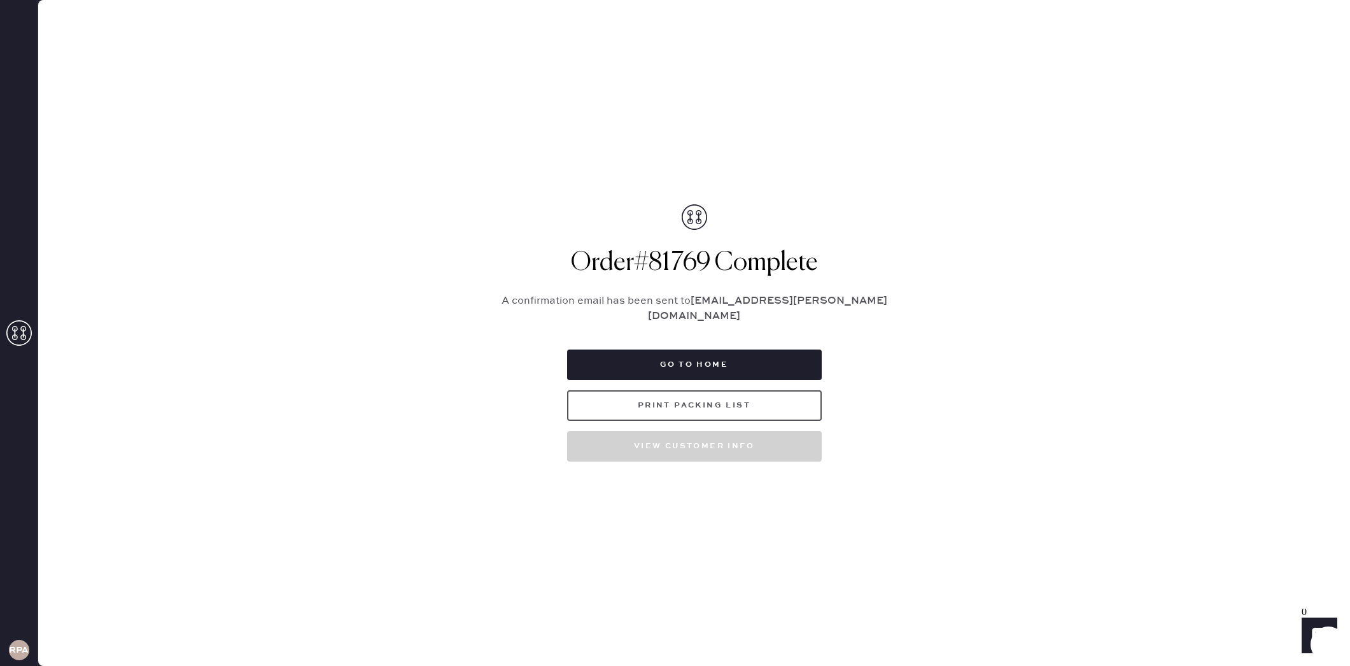
click at [715, 399] on button "Print Packing List" at bounding box center [694, 405] width 255 height 31
click at [718, 369] on button "Go to home" at bounding box center [694, 364] width 255 height 31
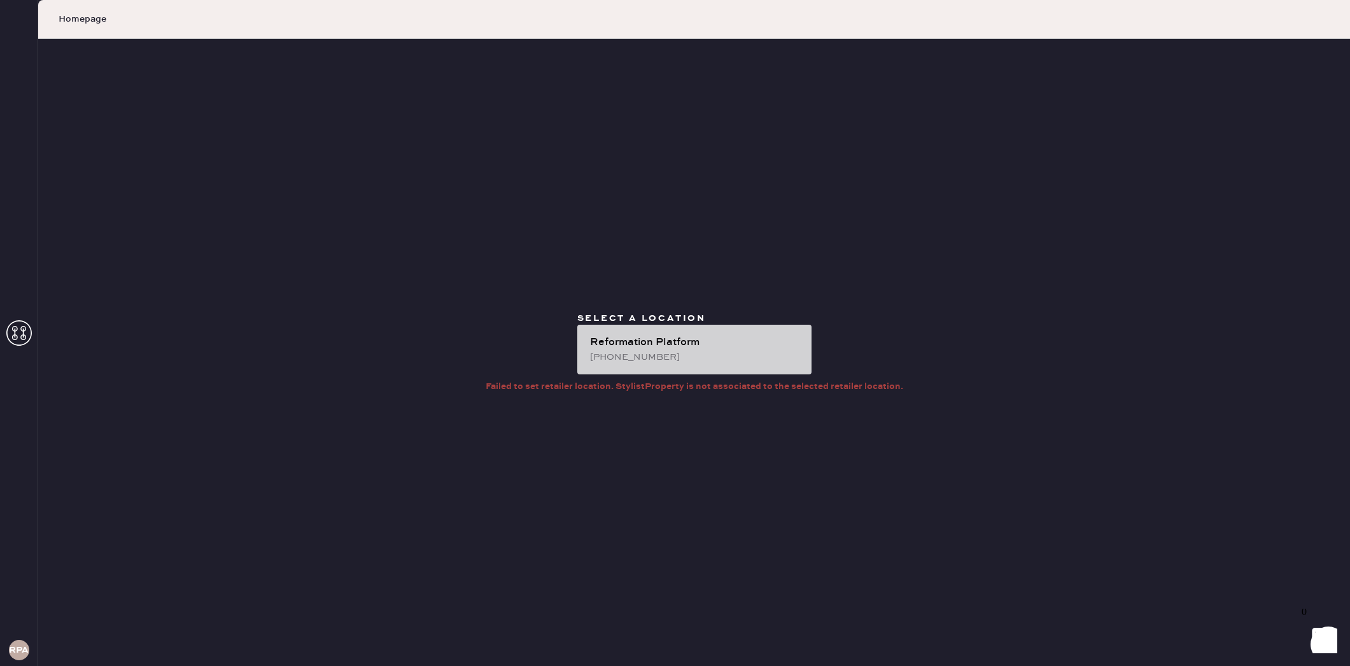
click at [737, 346] on div "Reformation Platform" at bounding box center [695, 342] width 211 height 15
click at [733, 347] on div "Reformation Platform" at bounding box center [695, 342] width 211 height 15
click at [733, 348] on div "Reformation Platform" at bounding box center [695, 342] width 211 height 15
click at [623, 350] on div "[PHONE_NUMBER]" at bounding box center [695, 357] width 211 height 14
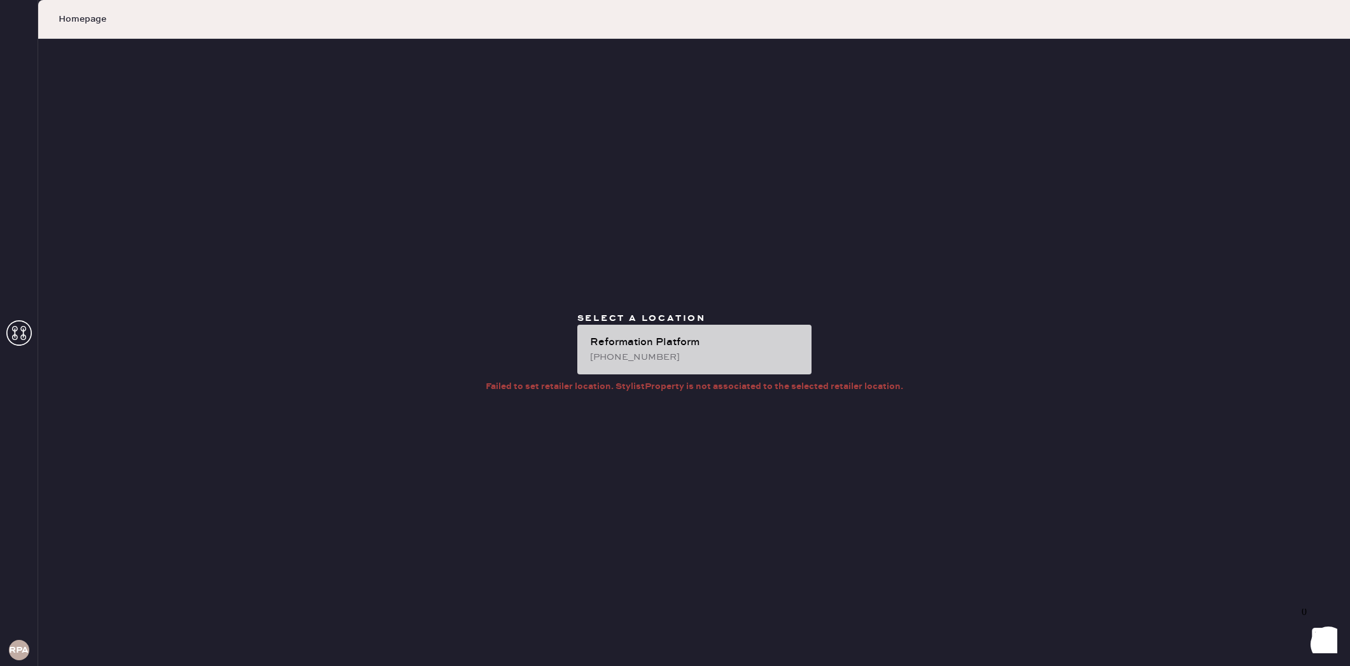
click at [621, 346] on div "Reformation Platform" at bounding box center [695, 342] width 211 height 15
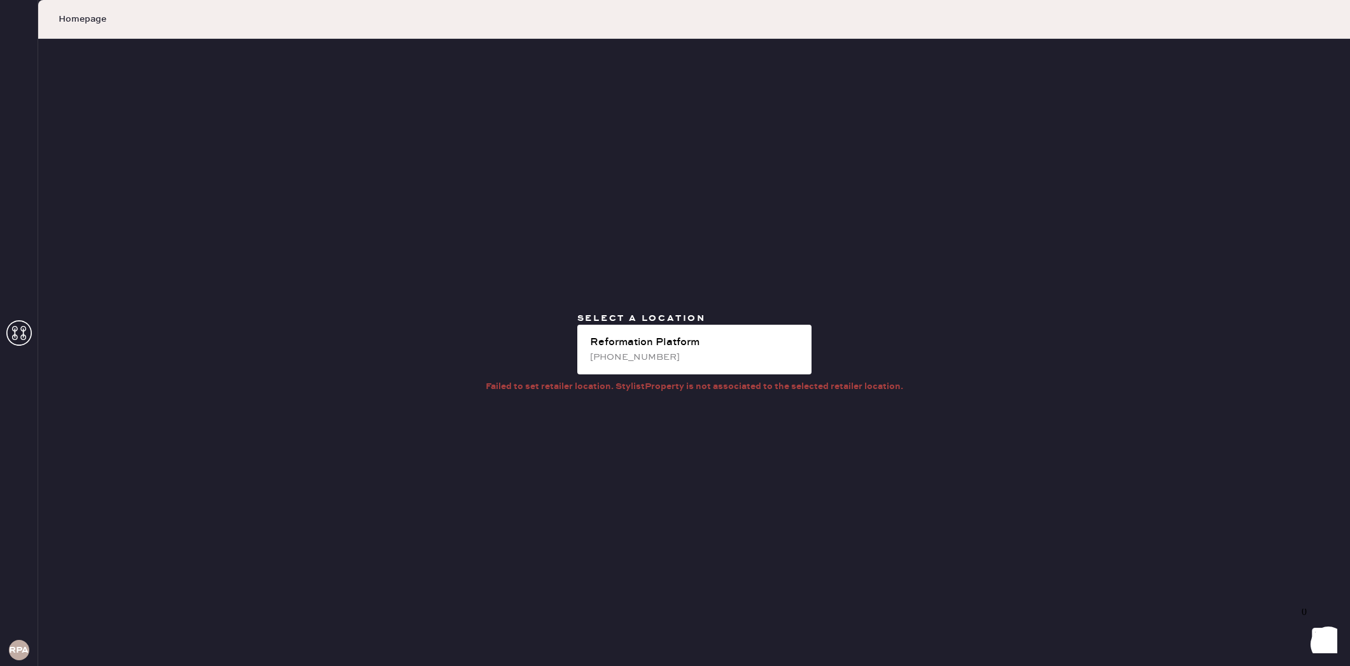
drag, startPoint x: 23, startPoint y: 336, endPoint x: 72, endPoint y: 336, distance: 49.0
click at [23, 336] on use at bounding box center [18, 332] width 25 height 25
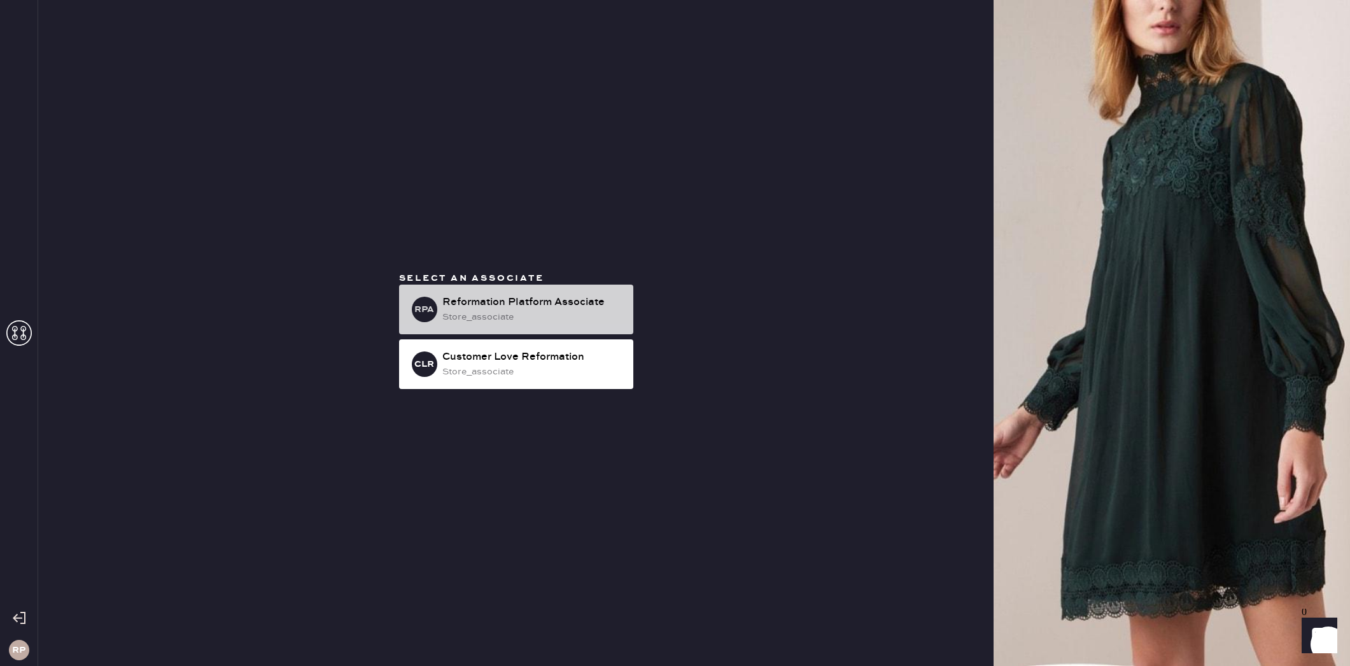
click at [516, 319] on div "store_associate" at bounding box center [532, 317] width 181 height 14
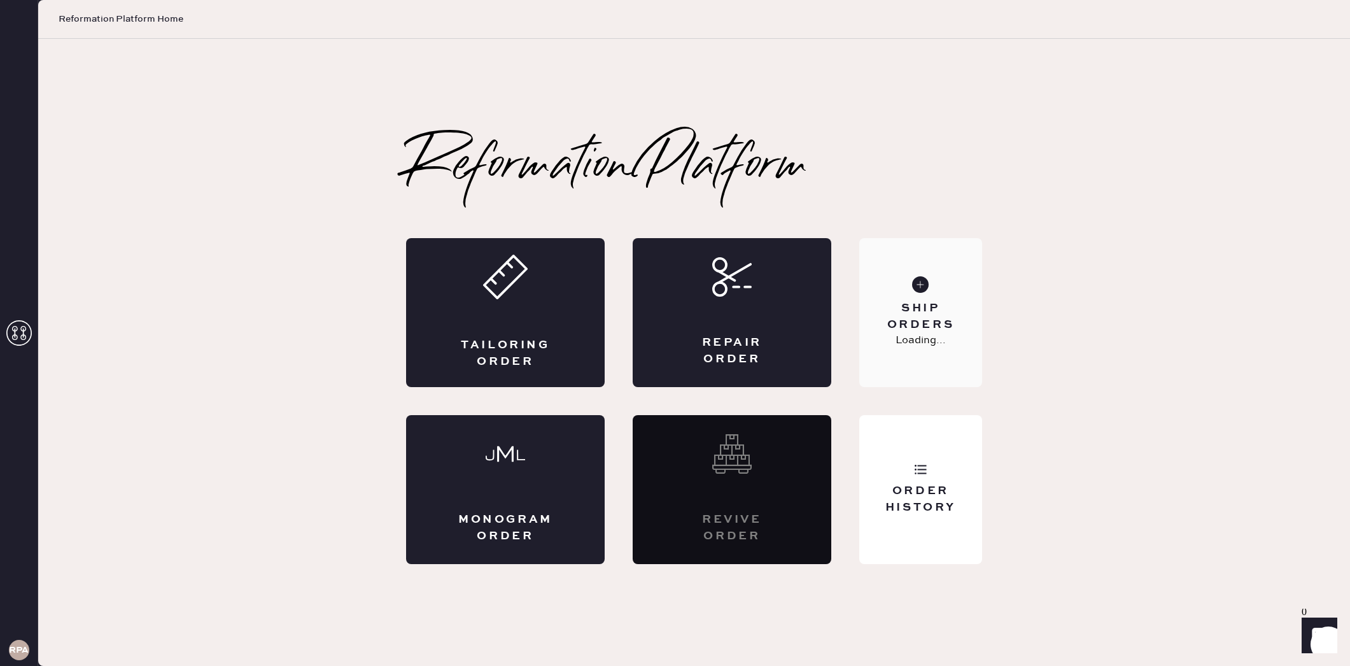
click at [921, 320] on div "Ship Orders" at bounding box center [921, 316] width 102 height 32
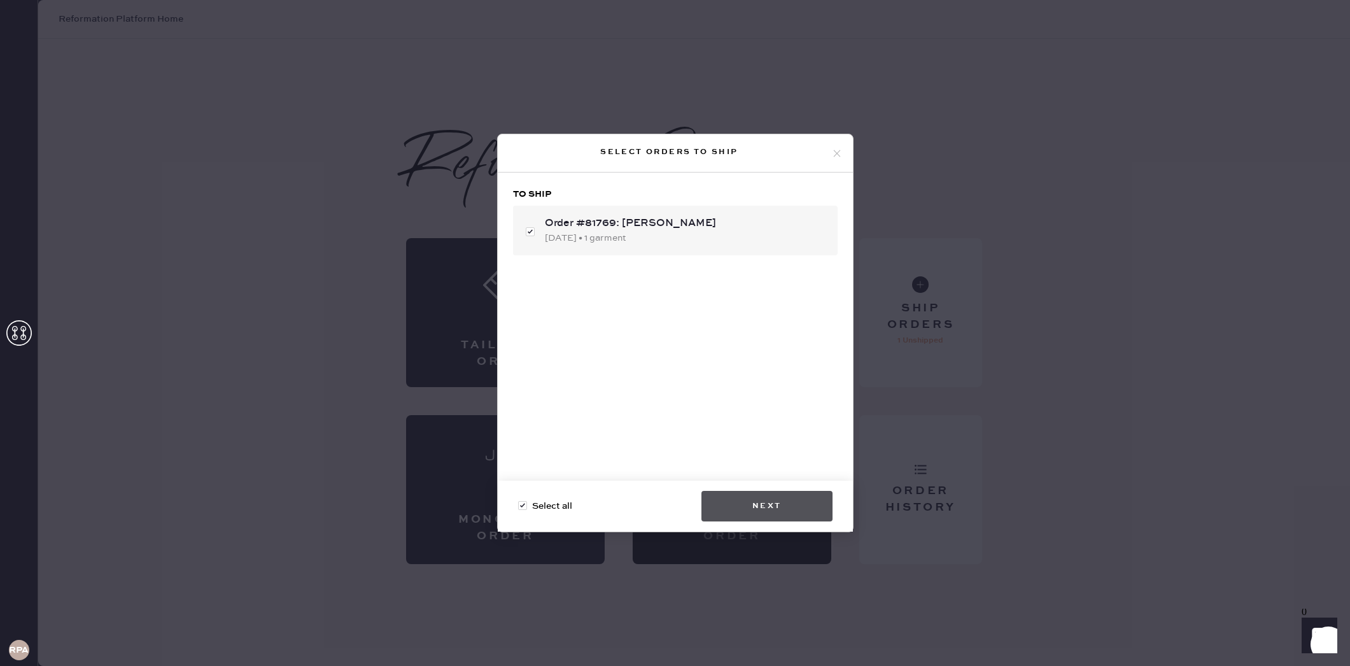
click at [807, 505] on button "Next" at bounding box center [767, 506] width 131 height 31
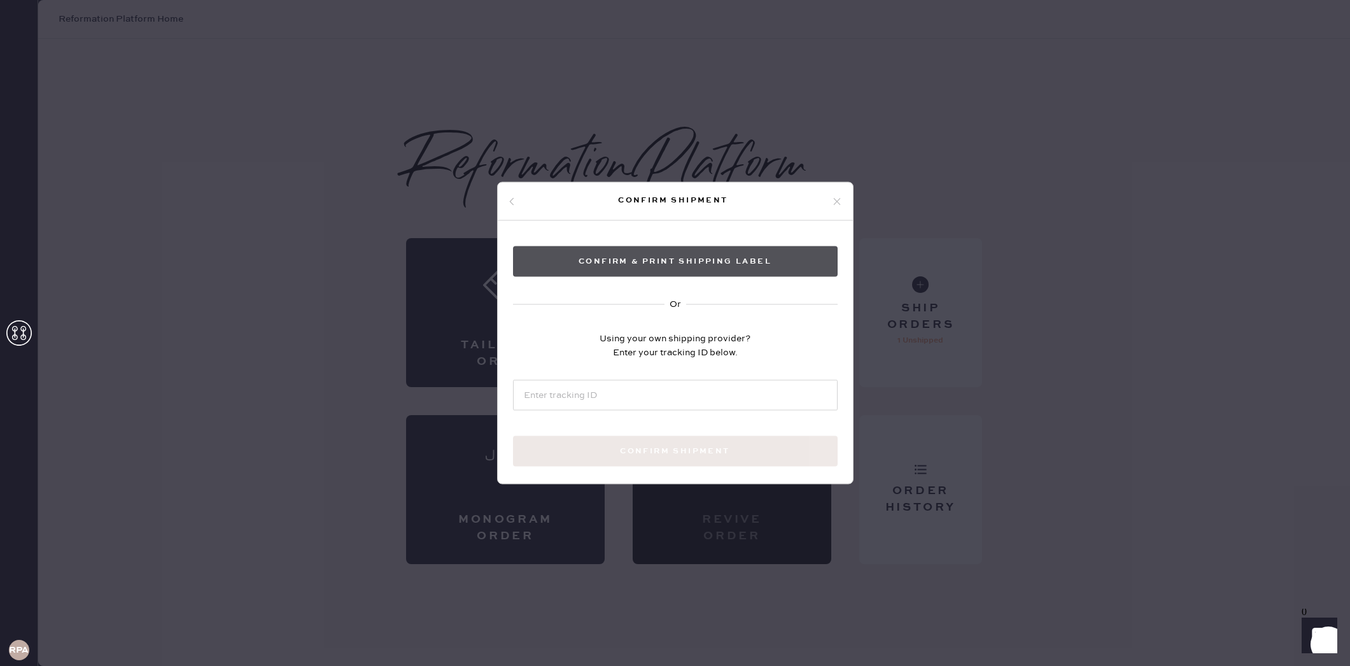
click at [662, 267] on button "Confirm & Print shipping label" at bounding box center [675, 261] width 325 height 31
